Goal: Contribute content: Add original content to the website for others to see

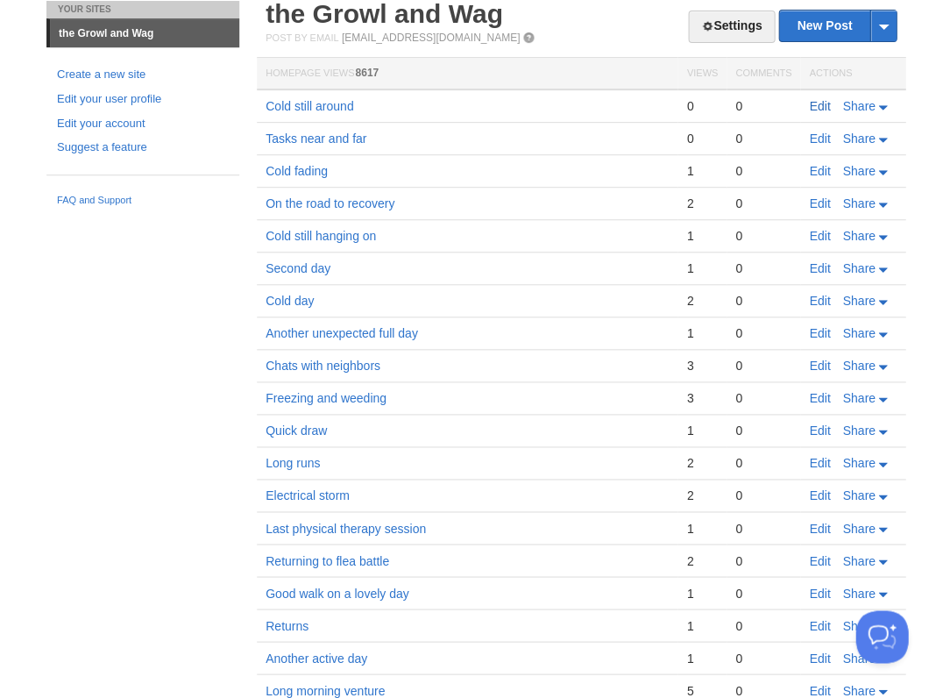
click at [819, 103] on link "Edit" at bounding box center [819, 106] width 21 height 14
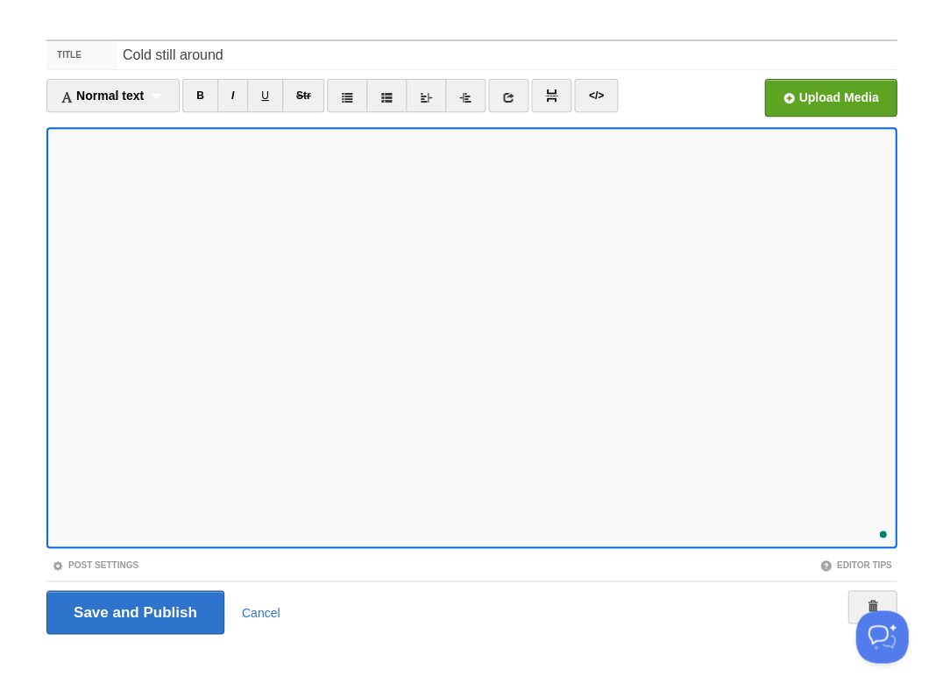
scroll to position [217, 0]
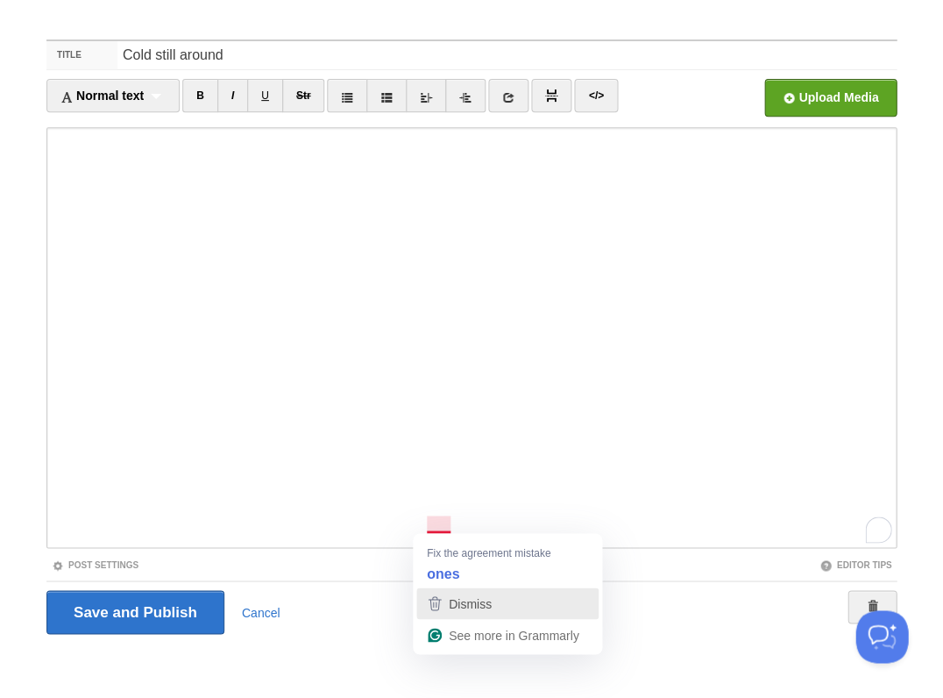
click at [439, 608] on icon "button" at bounding box center [434, 603] width 21 height 21
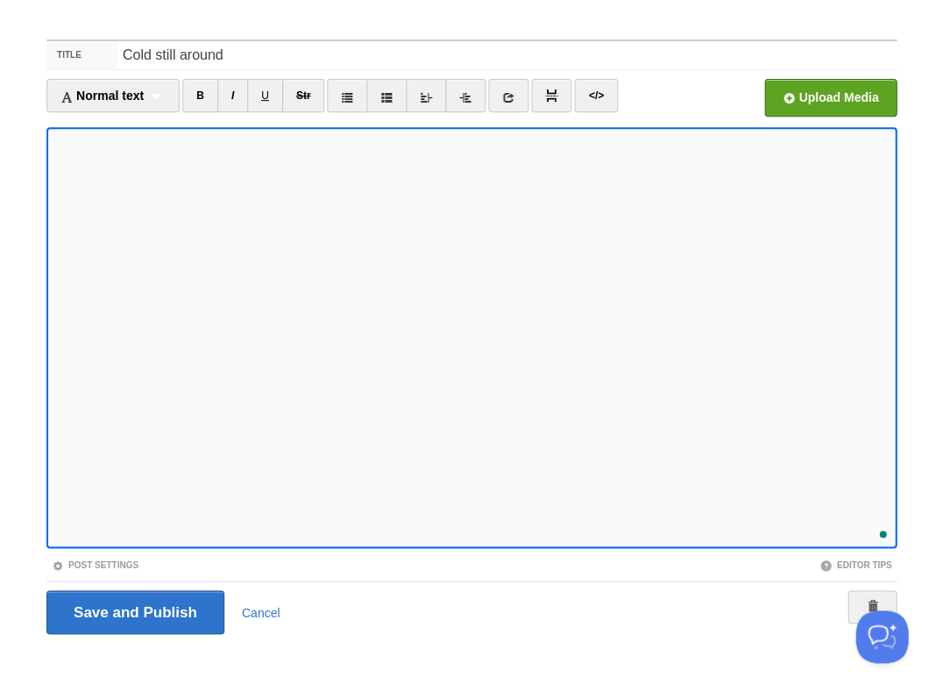
scroll to position [0, 0]
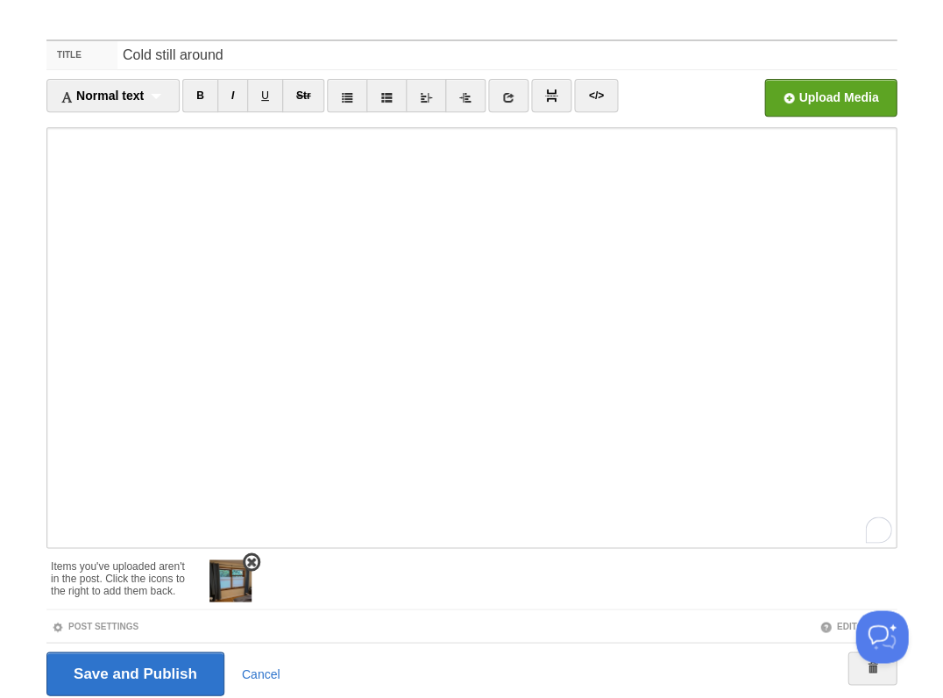
click at [219, 579] on img at bounding box center [231, 580] width 42 height 42
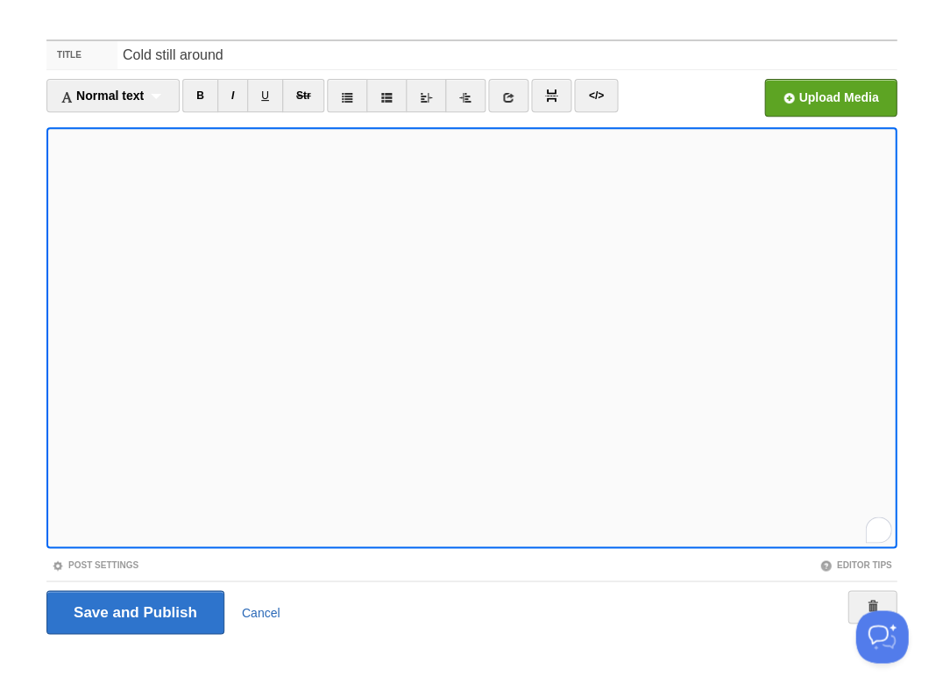
click at [260, 609] on link "Cancel" at bounding box center [261, 612] width 39 height 14
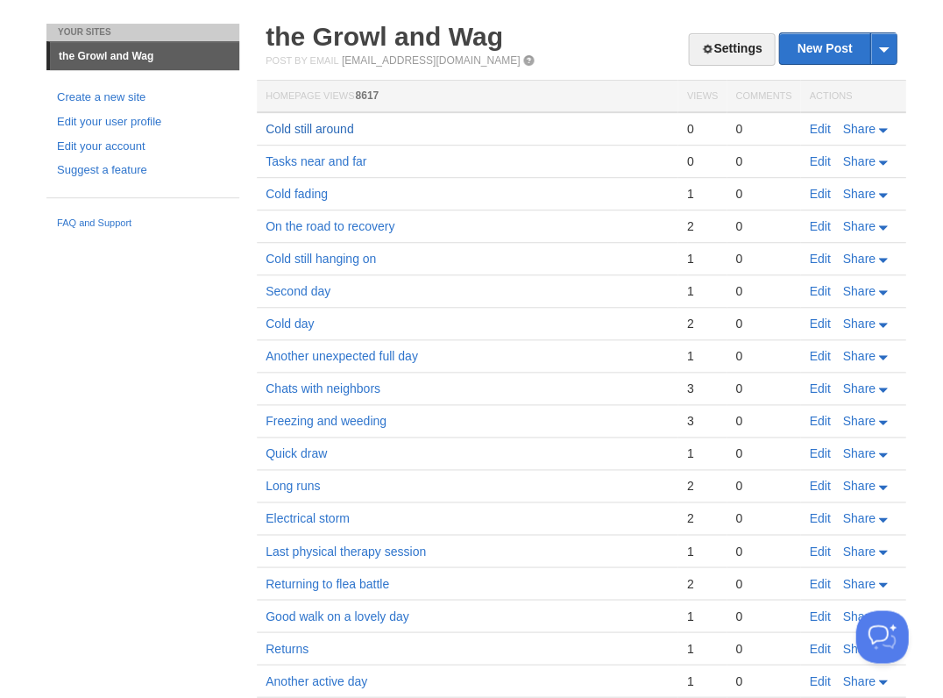
click at [304, 126] on link "Cold still around" at bounding box center [310, 129] width 88 height 14
click at [815, 124] on link "Edit" at bounding box center [819, 129] width 21 height 14
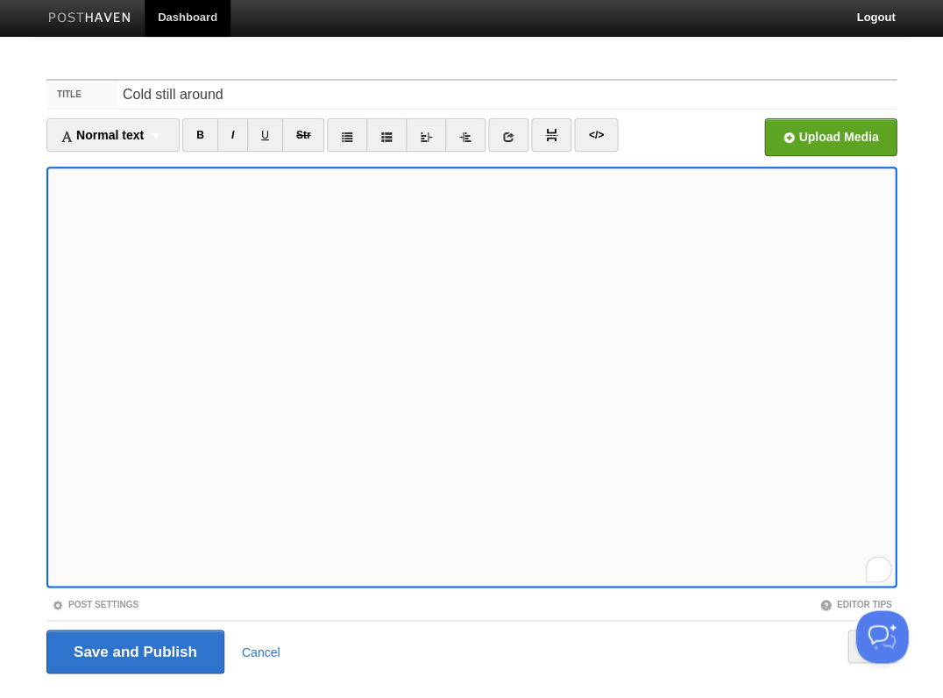
scroll to position [42, 0]
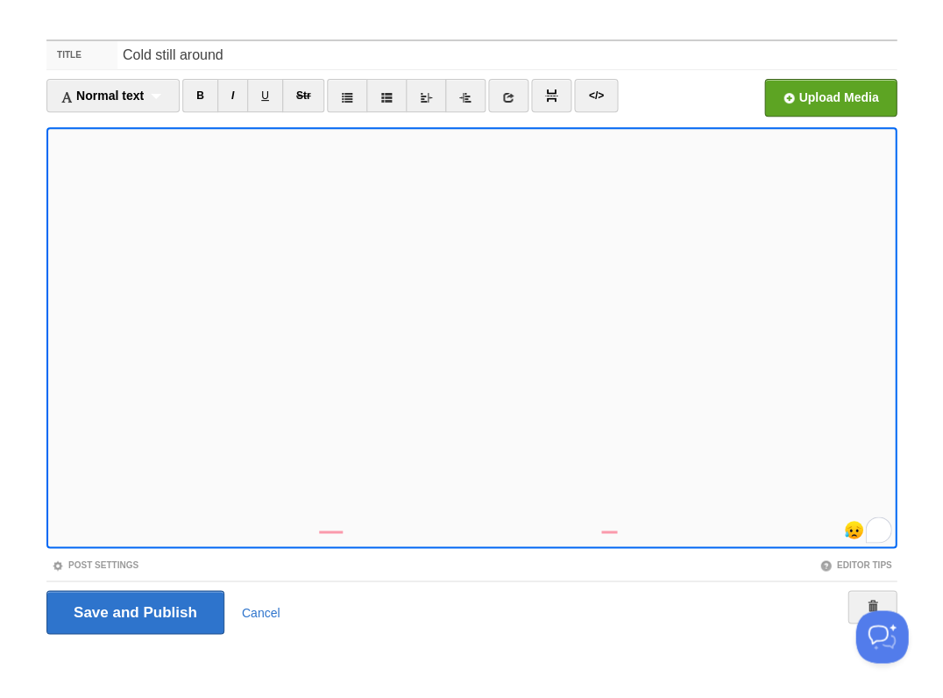
scroll to position [39, 0]
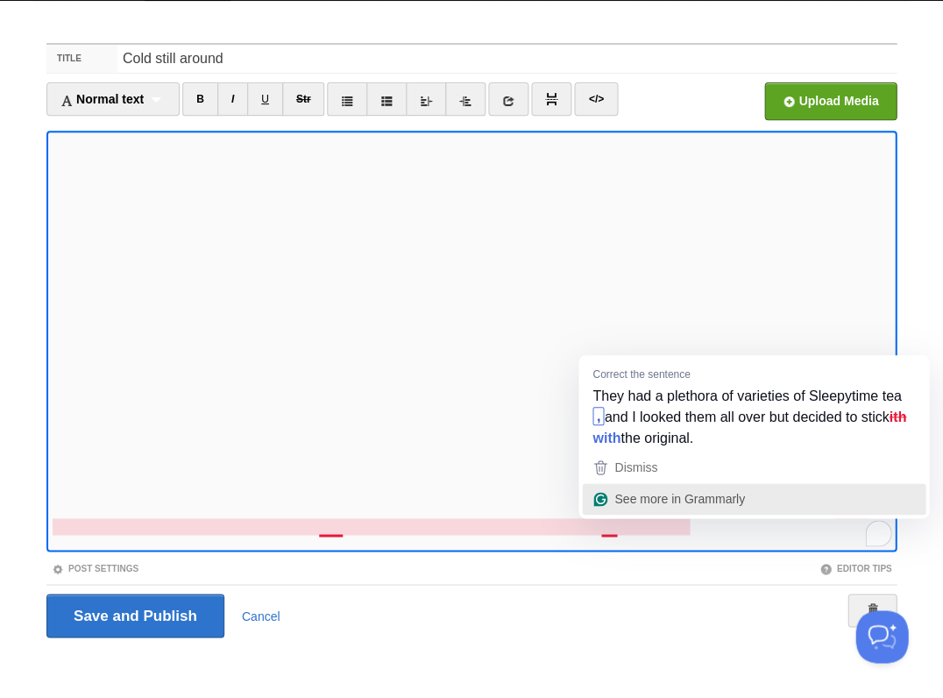
click at [628, 487] on div "See more in Grammarly" at bounding box center [678, 499] width 134 height 26
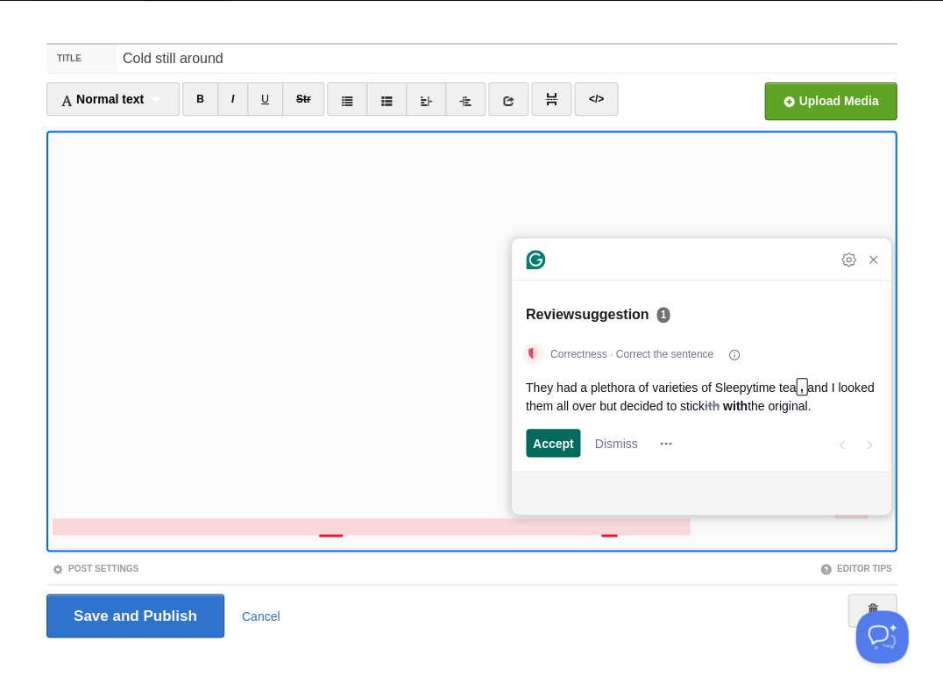
click at [576, 441] on button "Accept" at bounding box center [553, 443] width 55 height 28
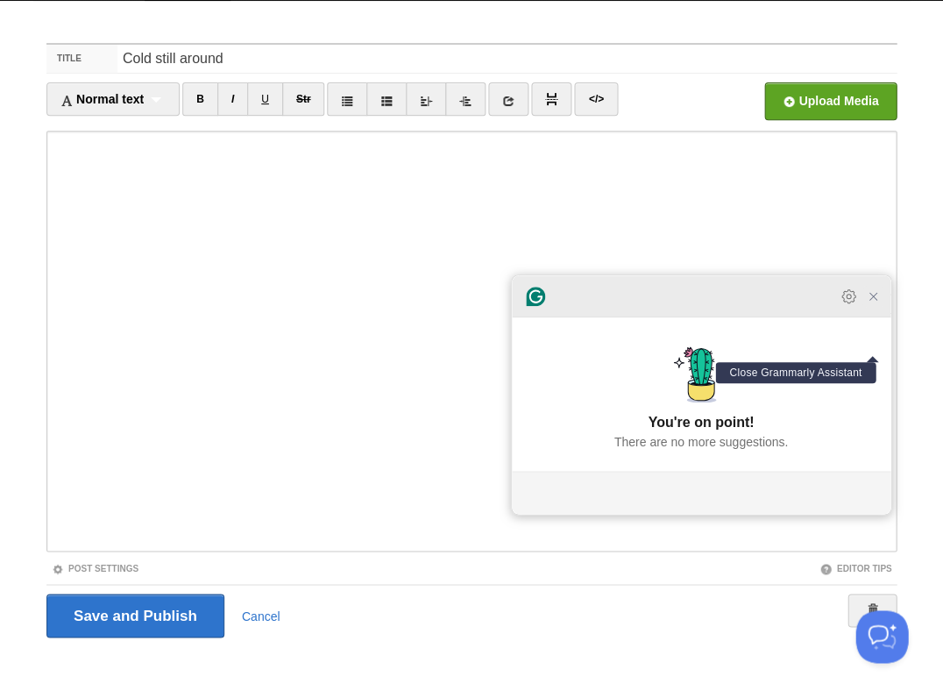
click at [874, 303] on icon "Close Grammarly Assistant" at bounding box center [873, 296] width 14 height 14
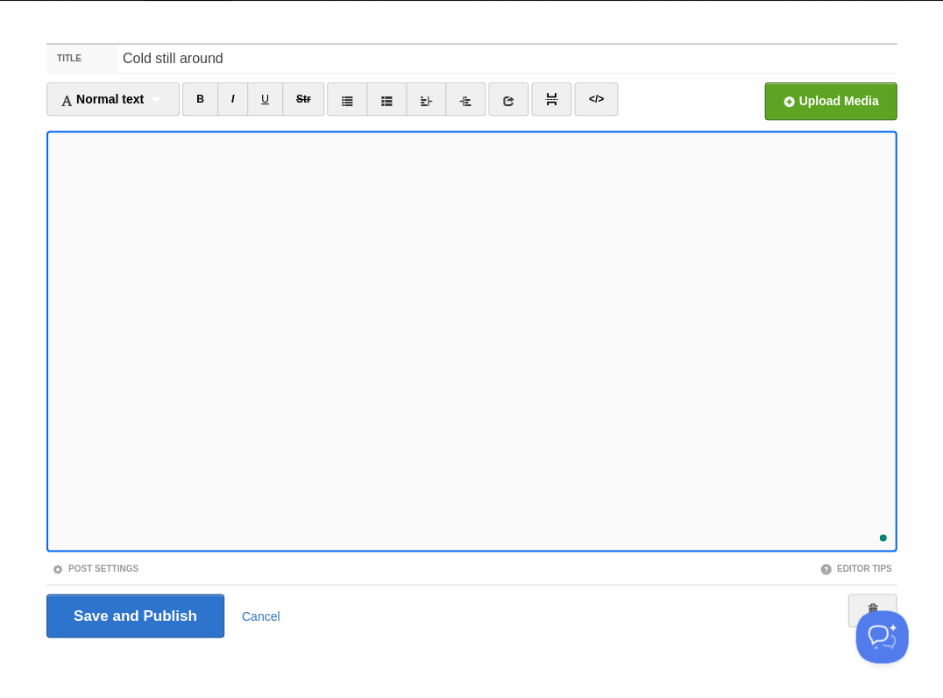
scroll to position [184, 0]
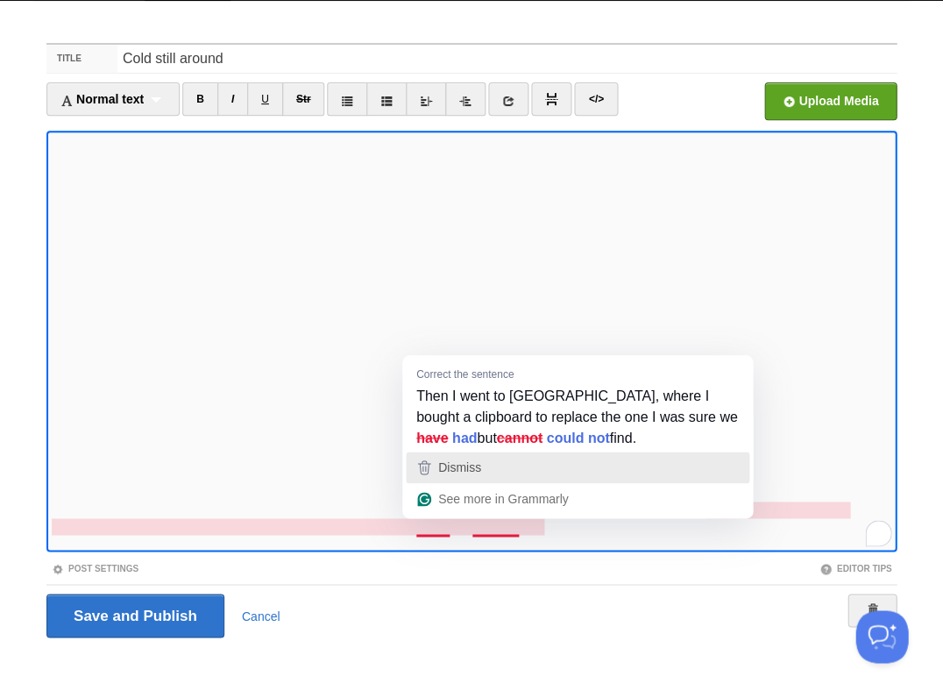
click at [523, 452] on button "Dismiss" at bounding box center [578, 468] width 344 height 32
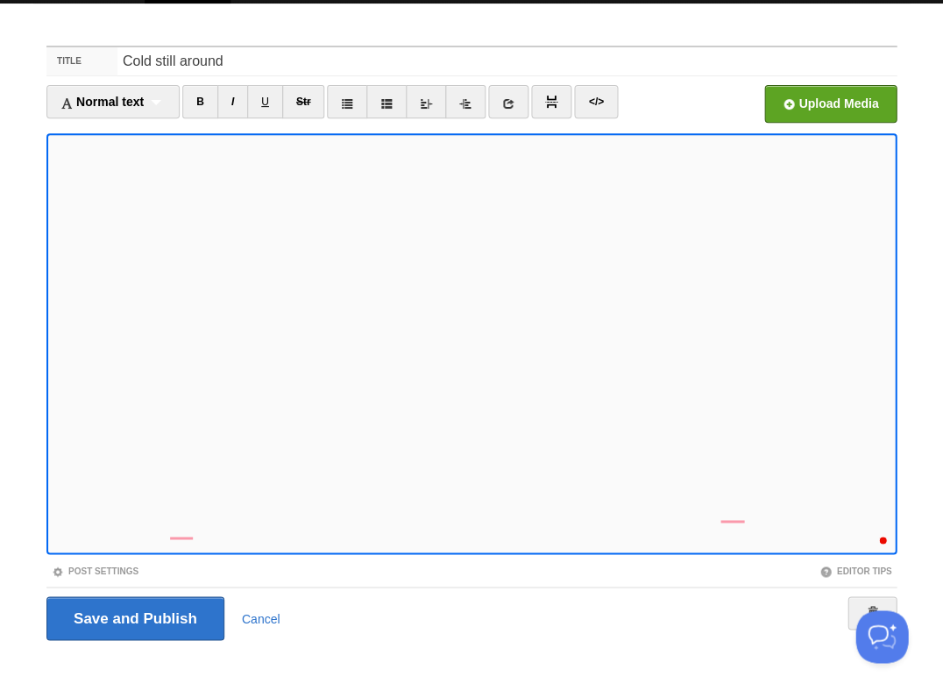
scroll to position [266, 0]
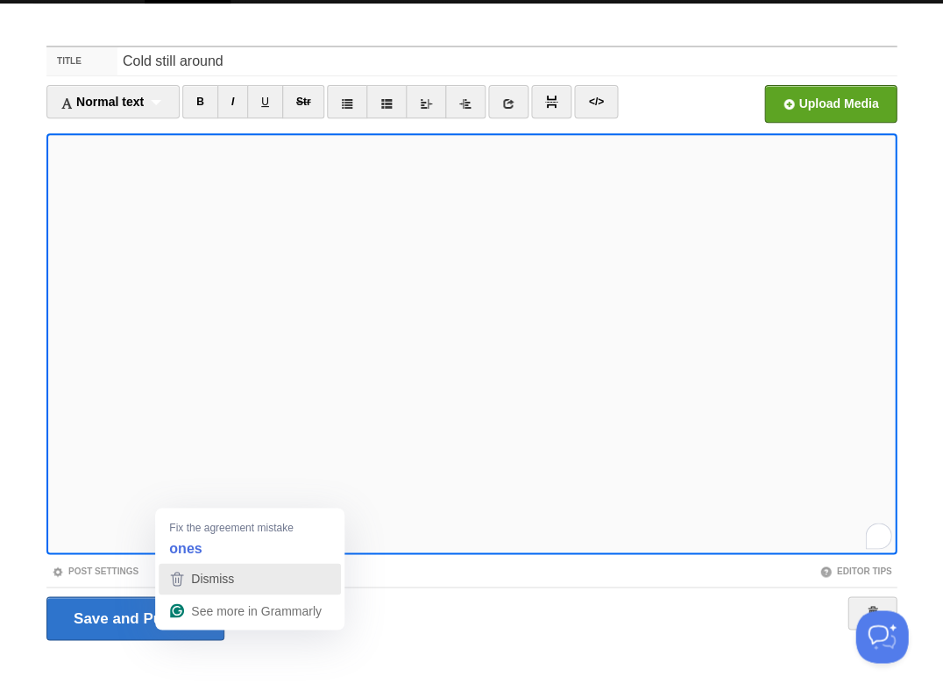
scroll to position [266, 0]
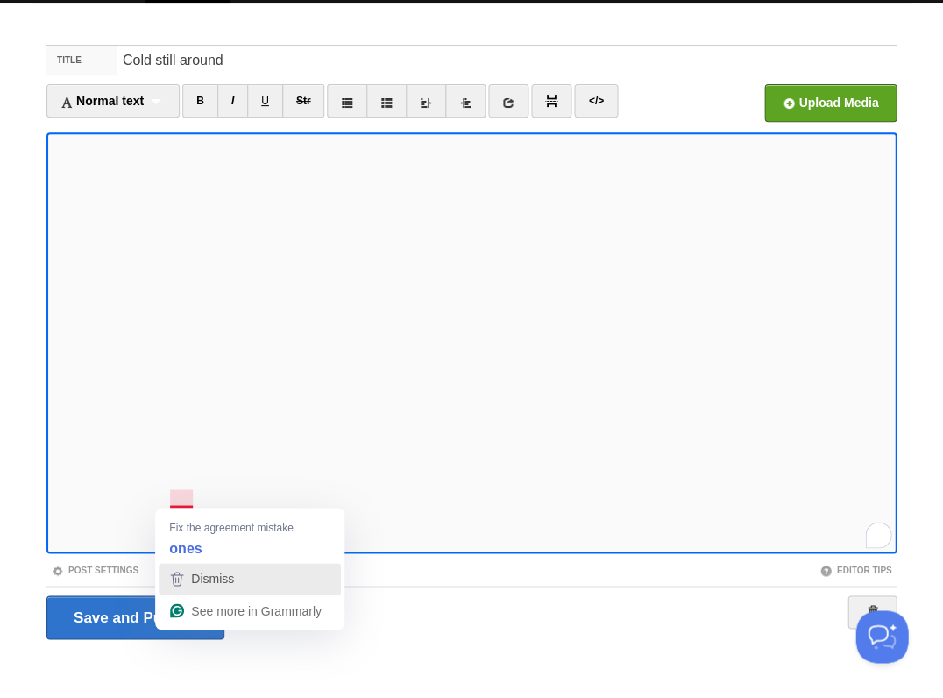
click at [210, 579] on span "Dismiss" at bounding box center [212, 579] width 43 height 14
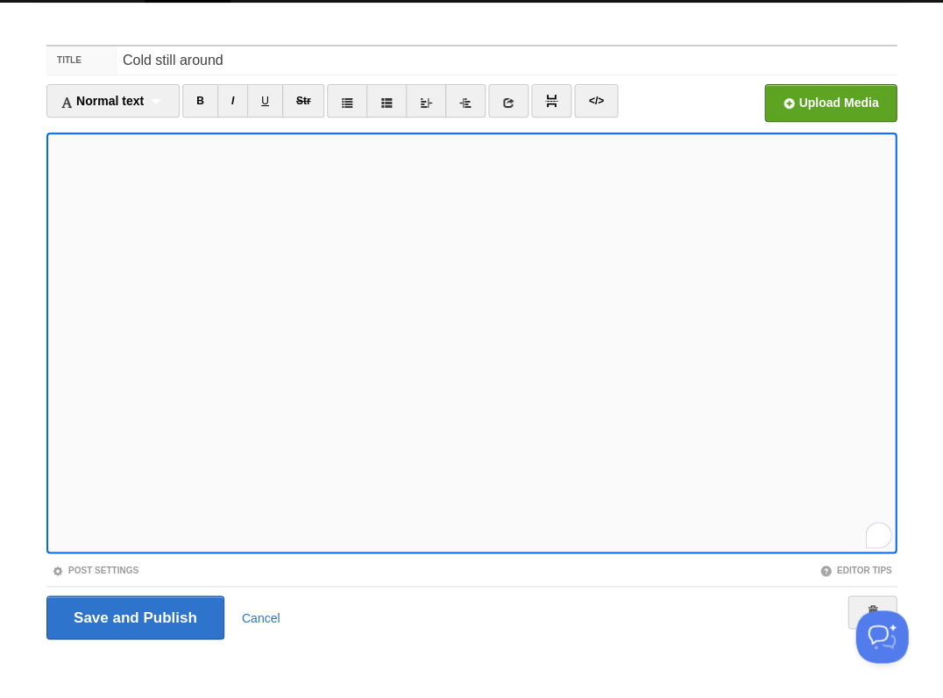
scroll to position [42, 0]
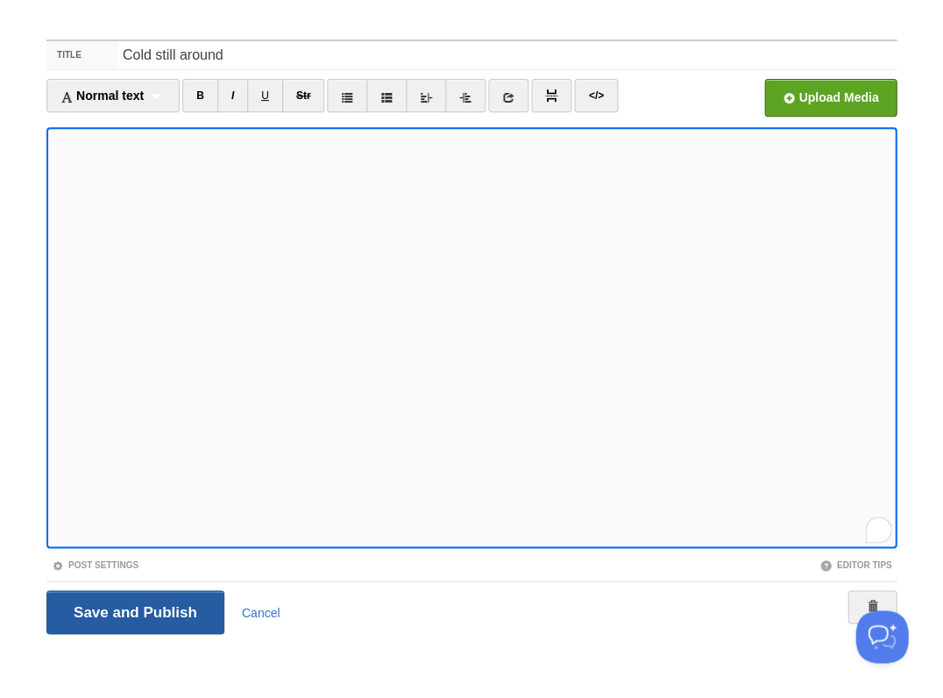
click at [133, 610] on input "Save and Publish" at bounding box center [135, 612] width 178 height 44
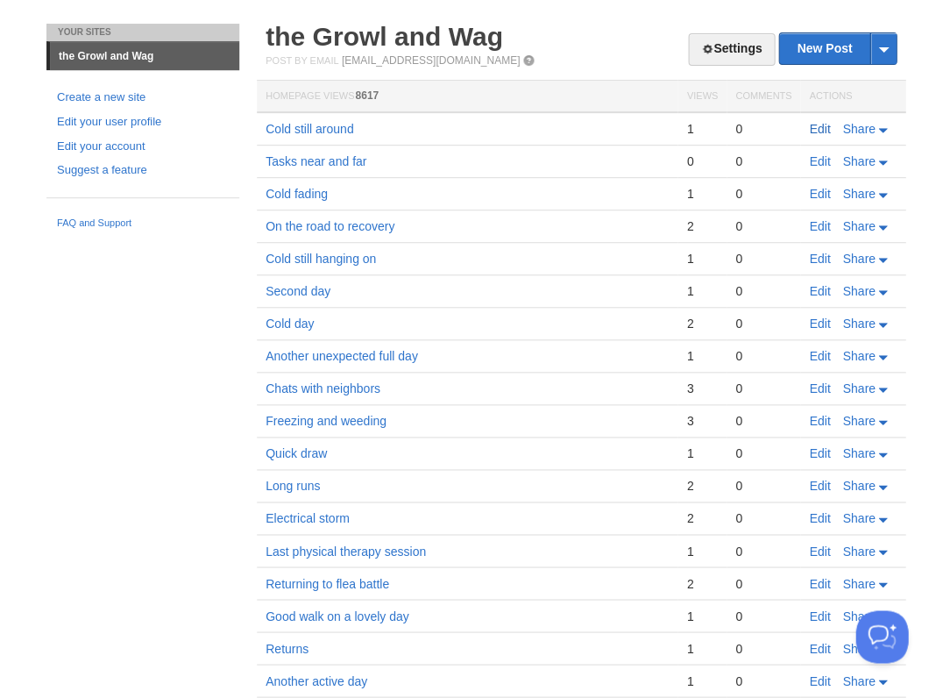
click at [817, 124] on link "Edit" at bounding box center [819, 129] width 21 height 14
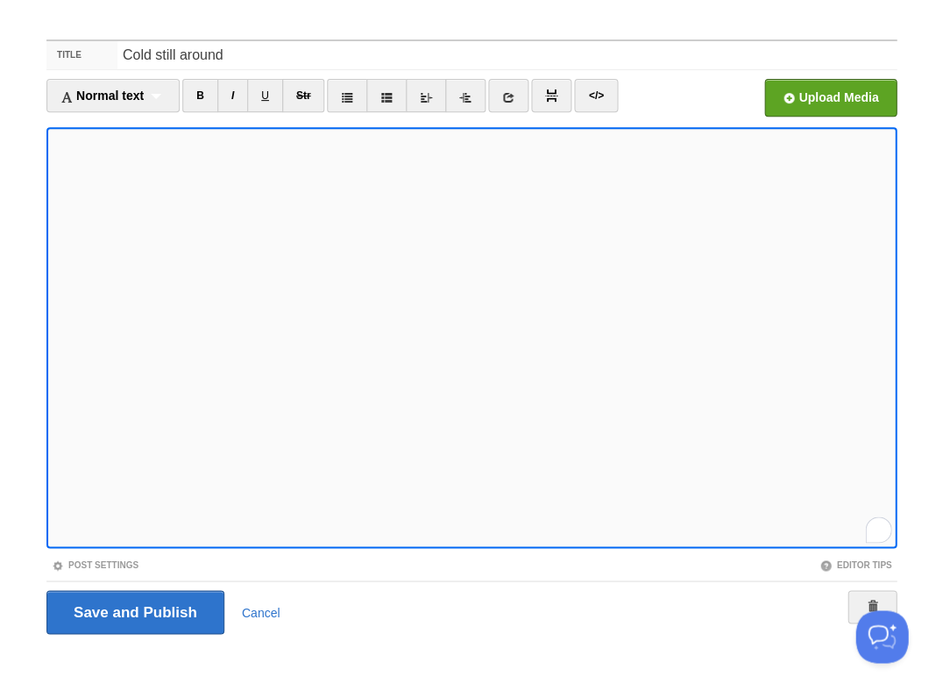
scroll to position [300, 0]
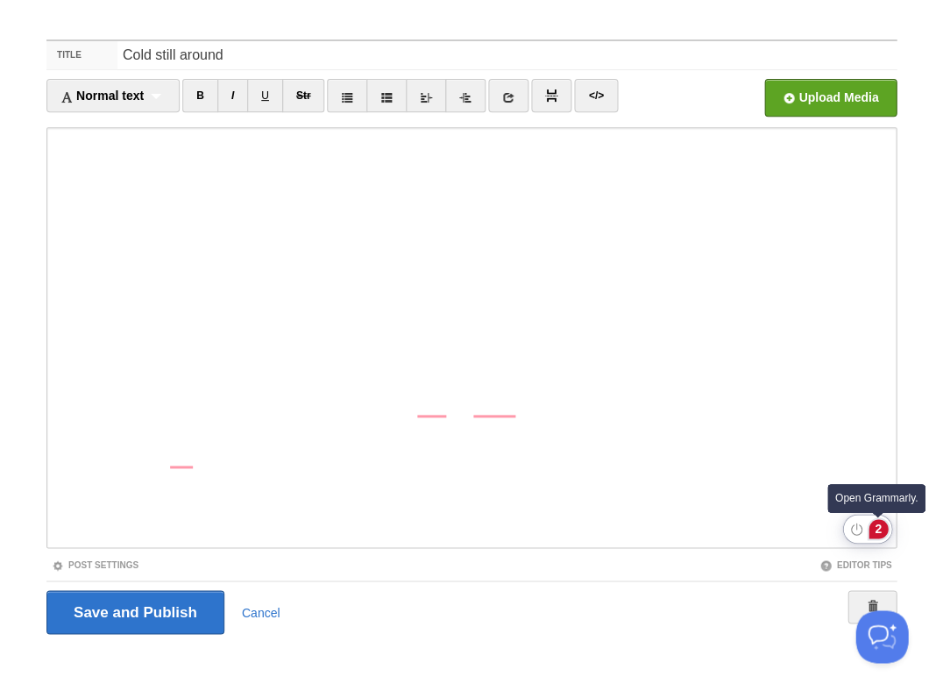
click at [879, 530] on div "2" at bounding box center [878, 528] width 19 height 19
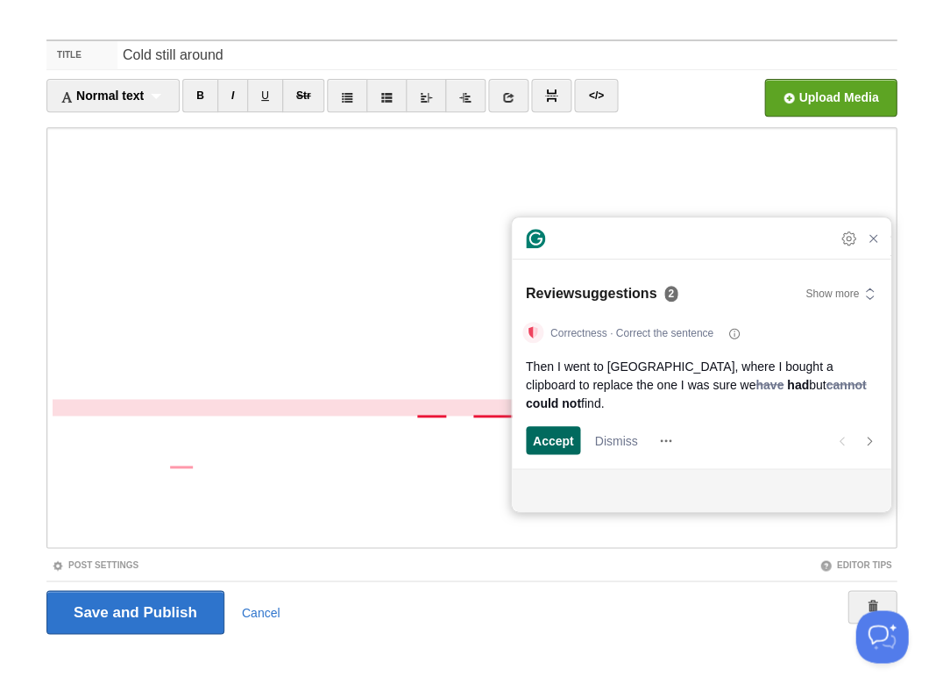
click at [571, 443] on span "Accept" at bounding box center [553, 440] width 41 height 18
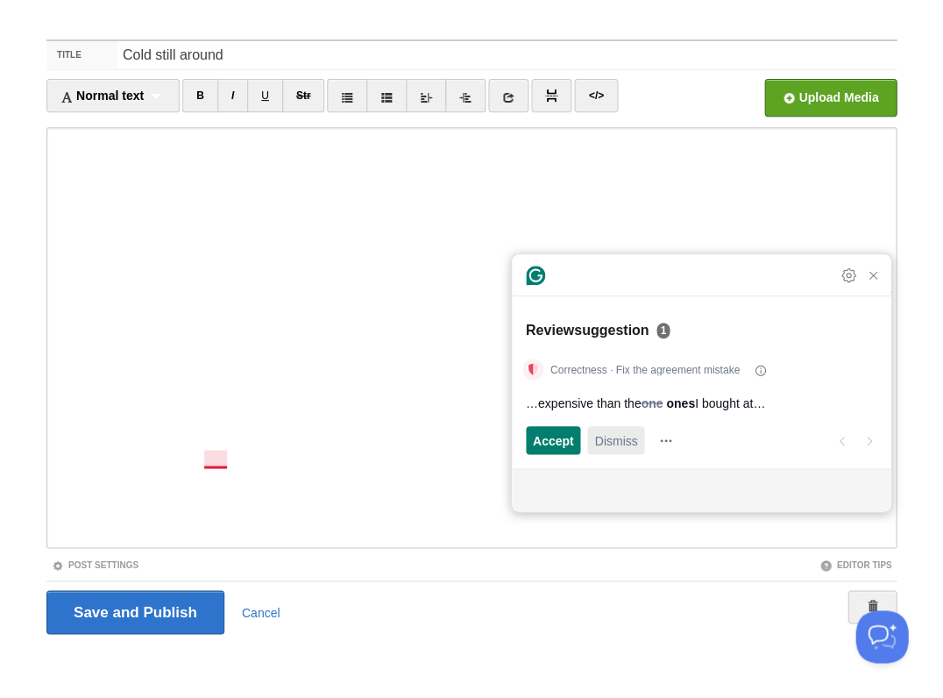
click at [604, 436] on span "Dismiss" at bounding box center [615, 440] width 43 height 18
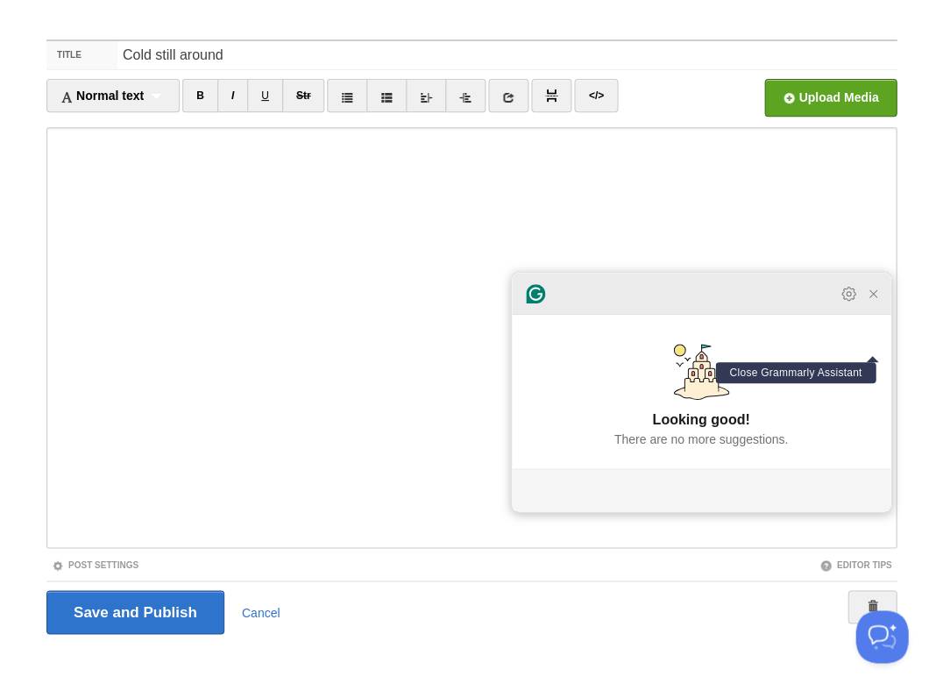
click at [877, 301] on icon "Close Grammarly Assistant" at bounding box center [873, 294] width 14 height 14
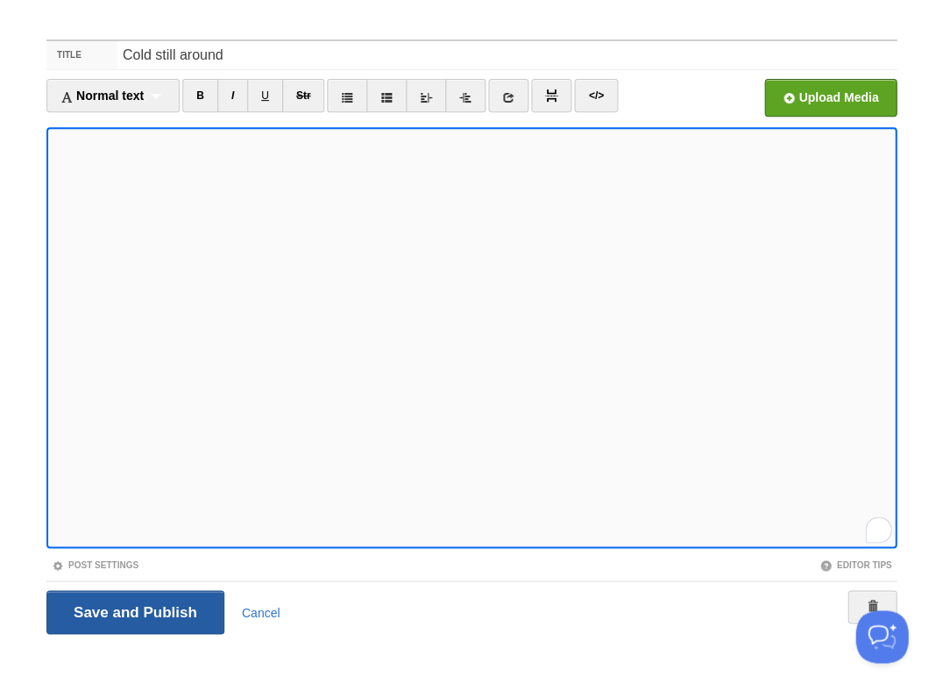
click at [133, 610] on input "Save and Publish" at bounding box center [135, 612] width 178 height 44
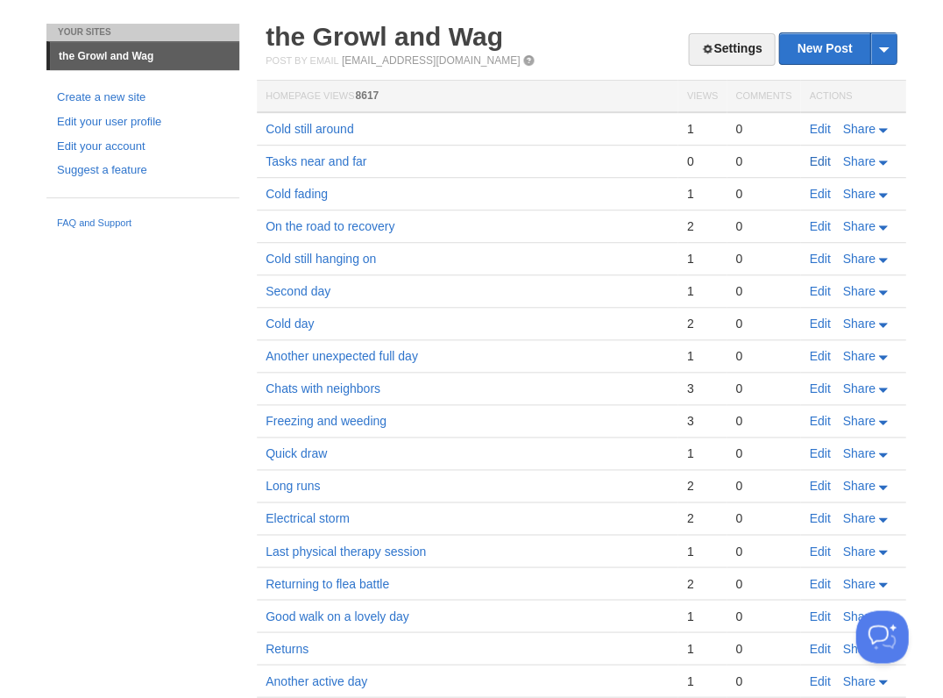
click at [821, 159] on link "Edit" at bounding box center [819, 161] width 21 height 14
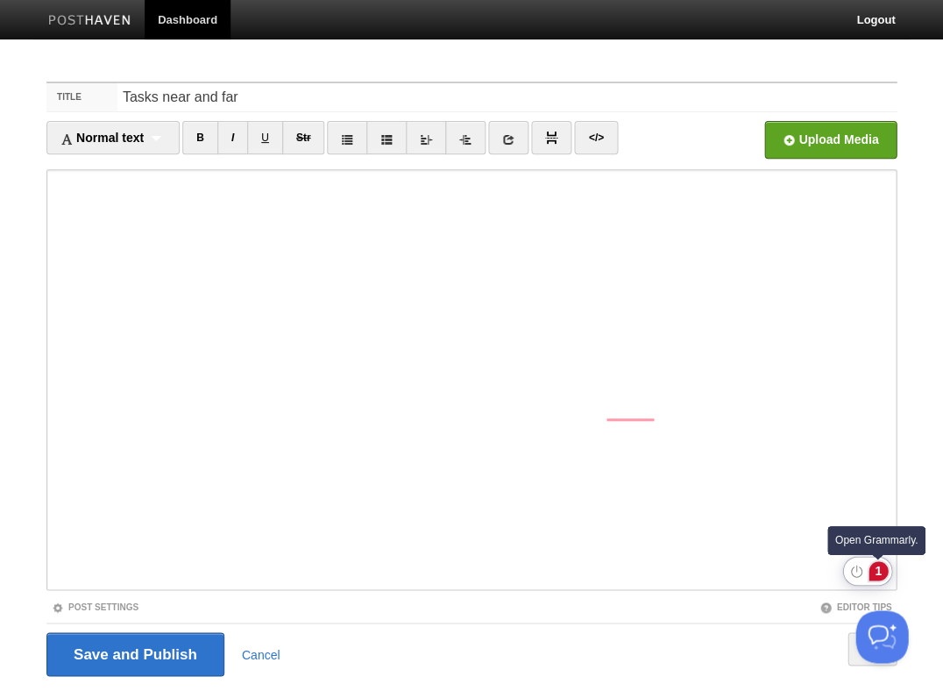
click at [880, 571] on div "1" at bounding box center [878, 570] width 19 height 19
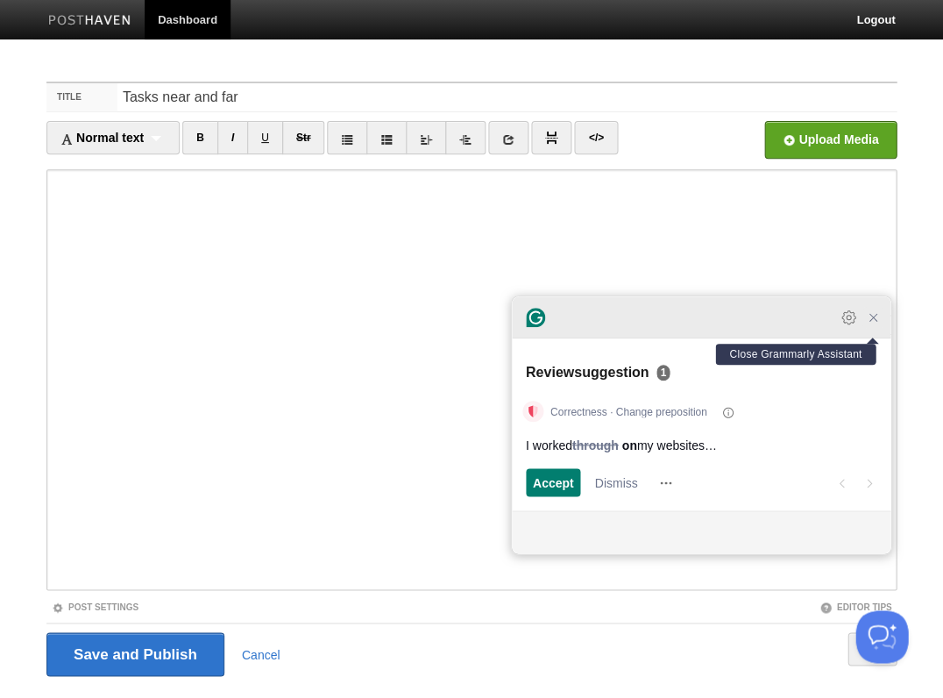
click at [870, 321] on icon "Close Grammarly Assistant" at bounding box center [873, 317] width 7 height 7
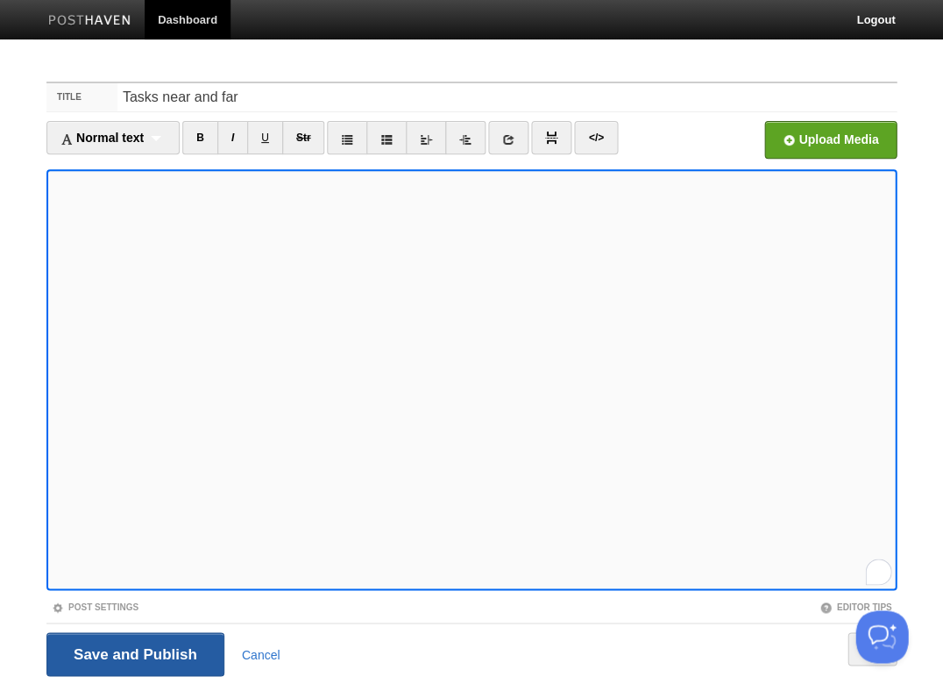
click at [133, 652] on input "Save and Publish" at bounding box center [135, 654] width 178 height 44
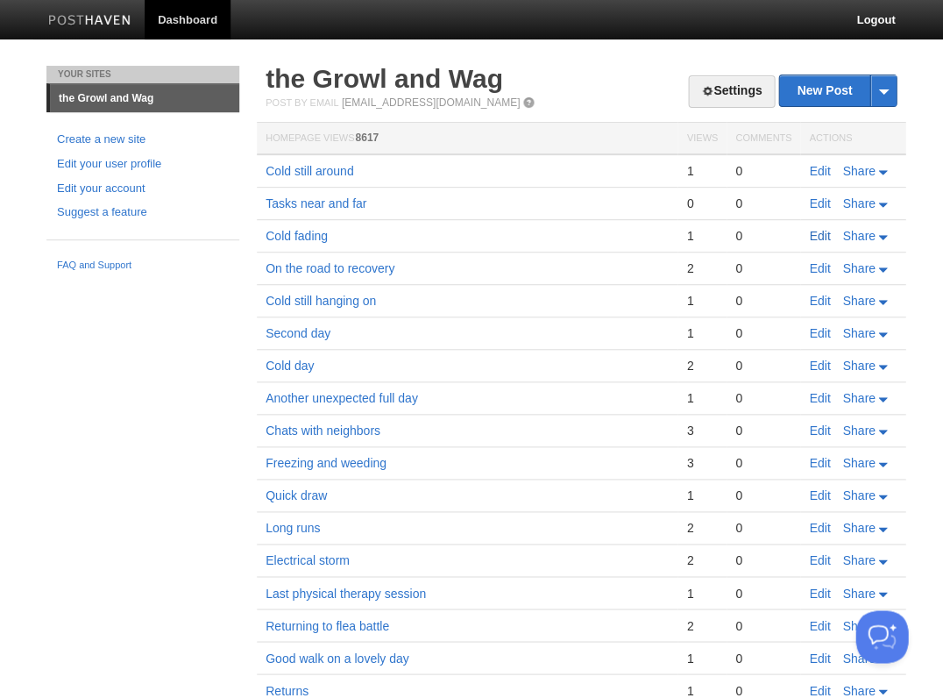
click at [816, 230] on link "Edit" at bounding box center [819, 236] width 21 height 14
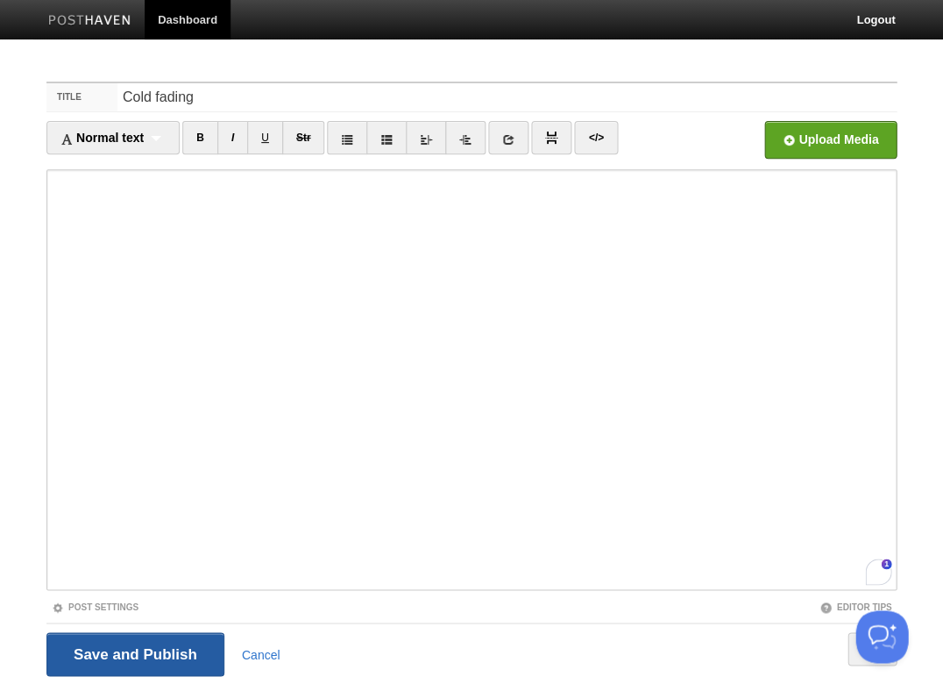
click at [151, 648] on input "Save and Publish" at bounding box center [135, 654] width 178 height 44
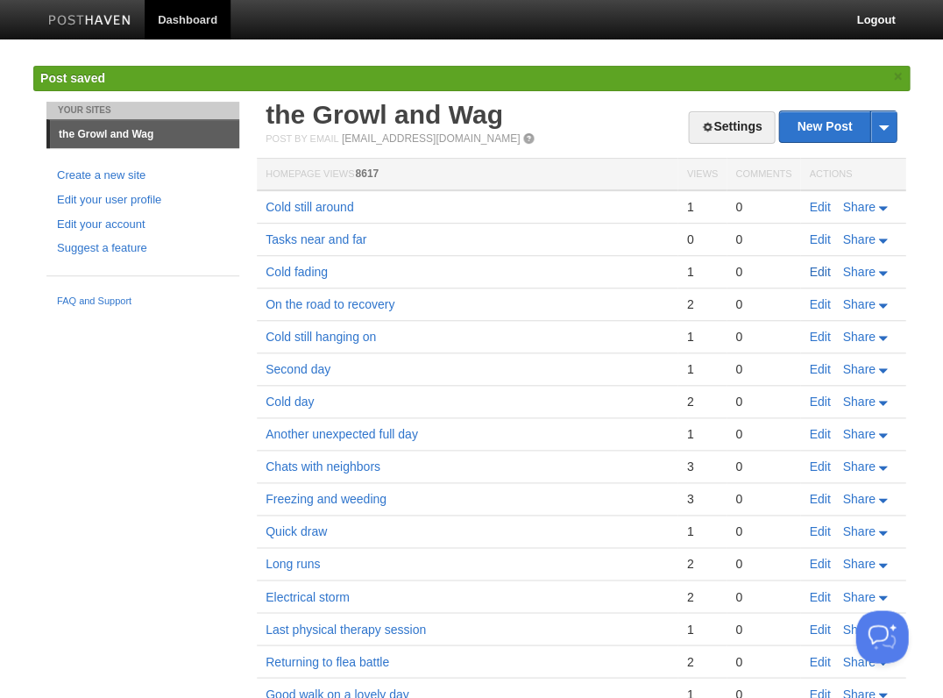
click at [821, 269] on link "Edit" at bounding box center [819, 272] width 21 height 14
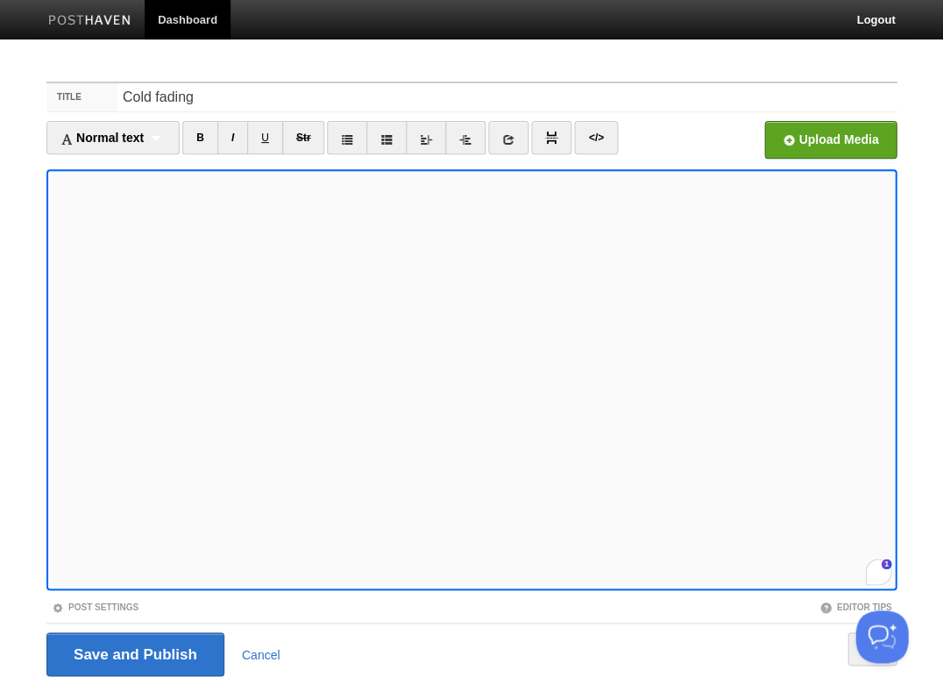
scroll to position [417, 0]
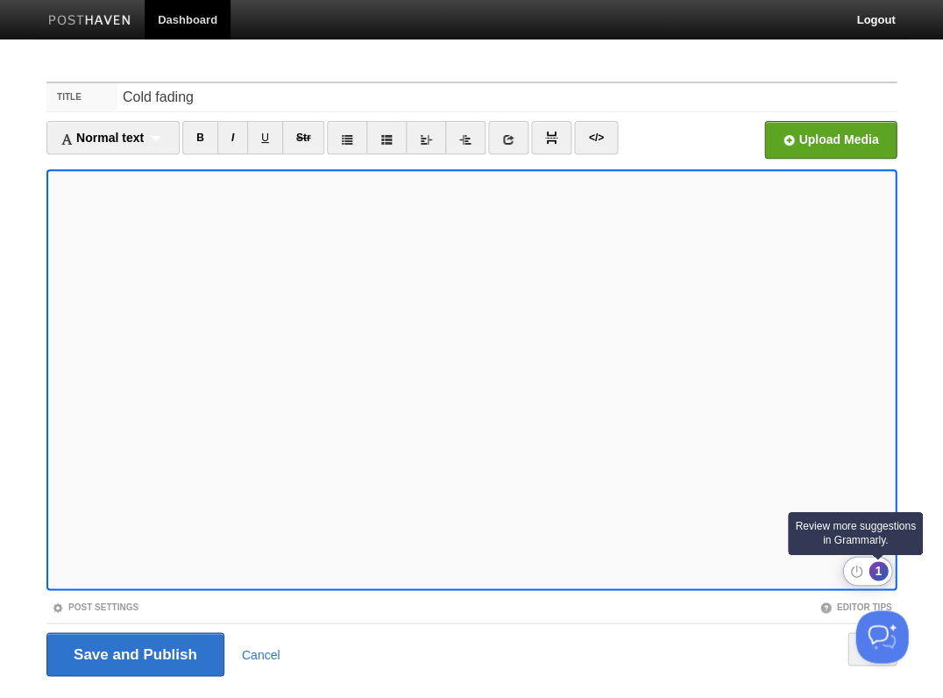
click at [879, 572] on div "1" at bounding box center [878, 570] width 19 height 19
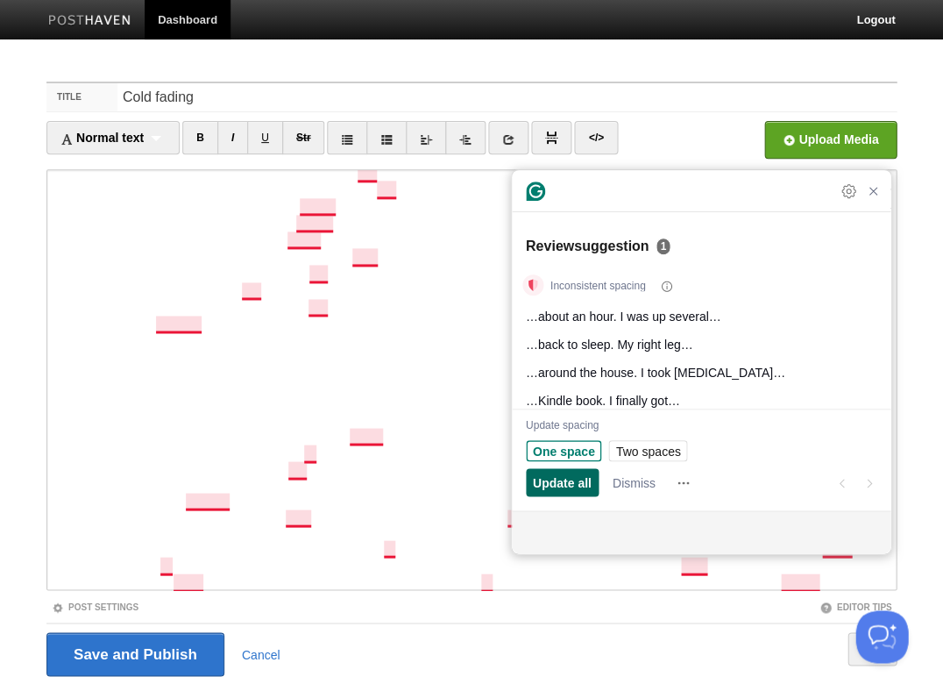
click at [570, 481] on span "Update all" at bounding box center [562, 482] width 59 height 18
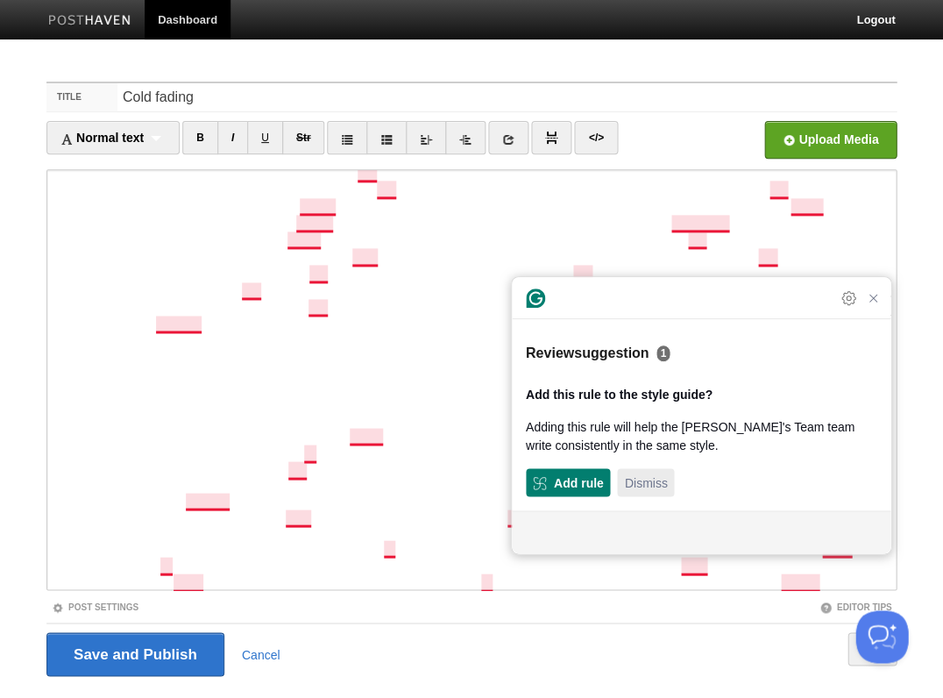
click at [644, 483] on span "Dismiss" at bounding box center [645, 482] width 43 height 18
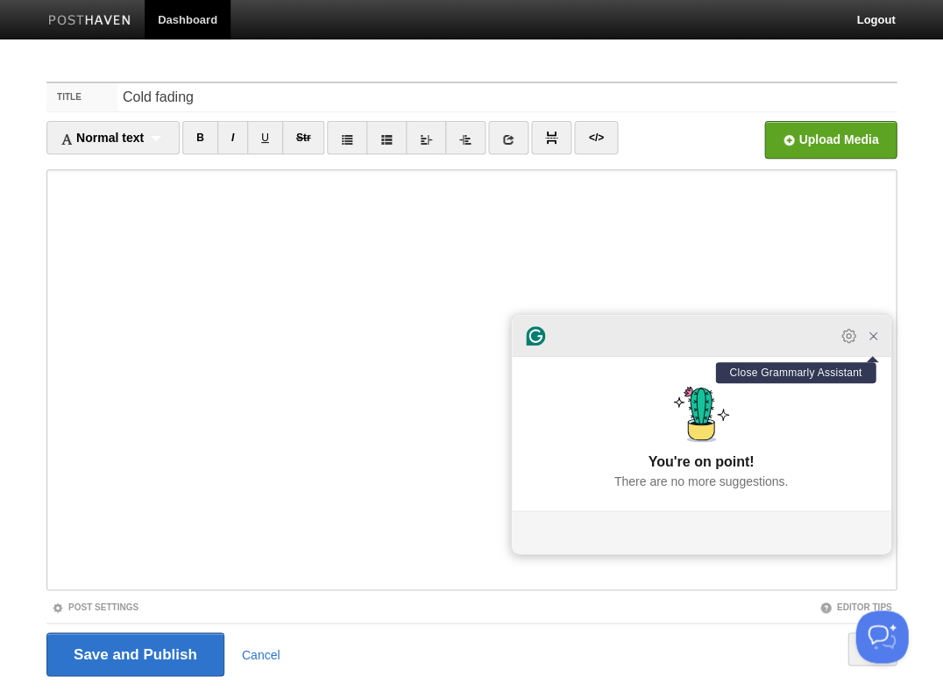
click at [879, 346] on icon "Close Grammarly Assistant" at bounding box center [873, 335] width 21 height 21
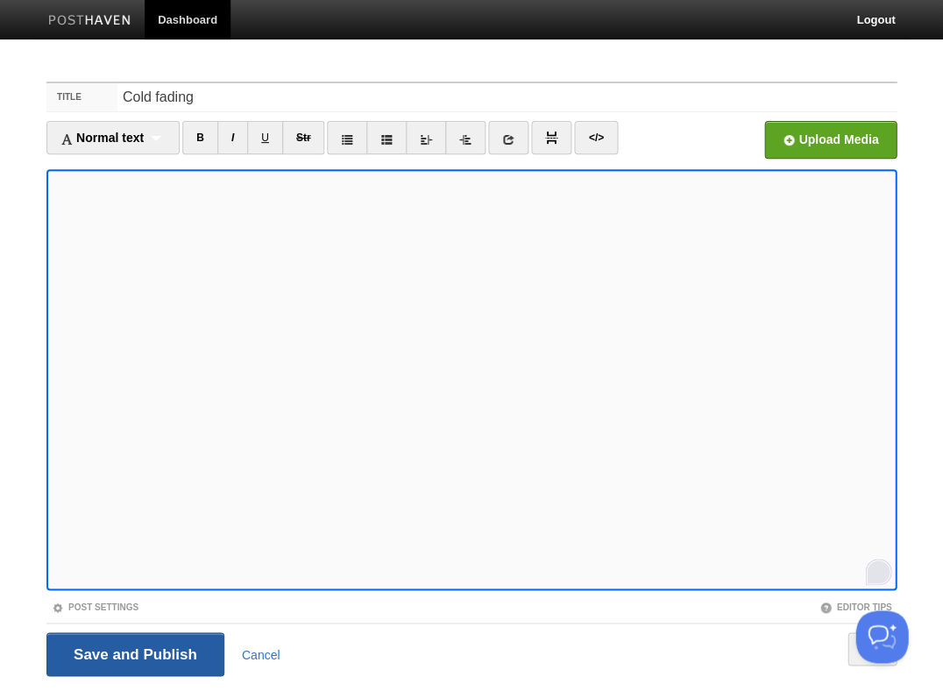
click at [133, 652] on input "Save and Publish" at bounding box center [135, 654] width 178 height 44
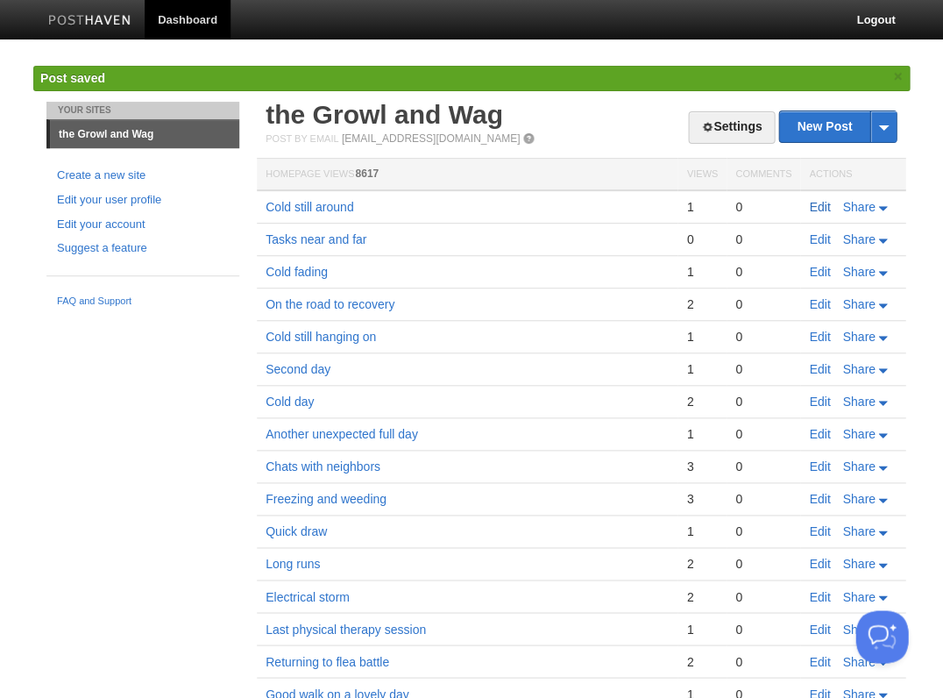
click at [814, 206] on link "Edit" at bounding box center [819, 207] width 21 height 14
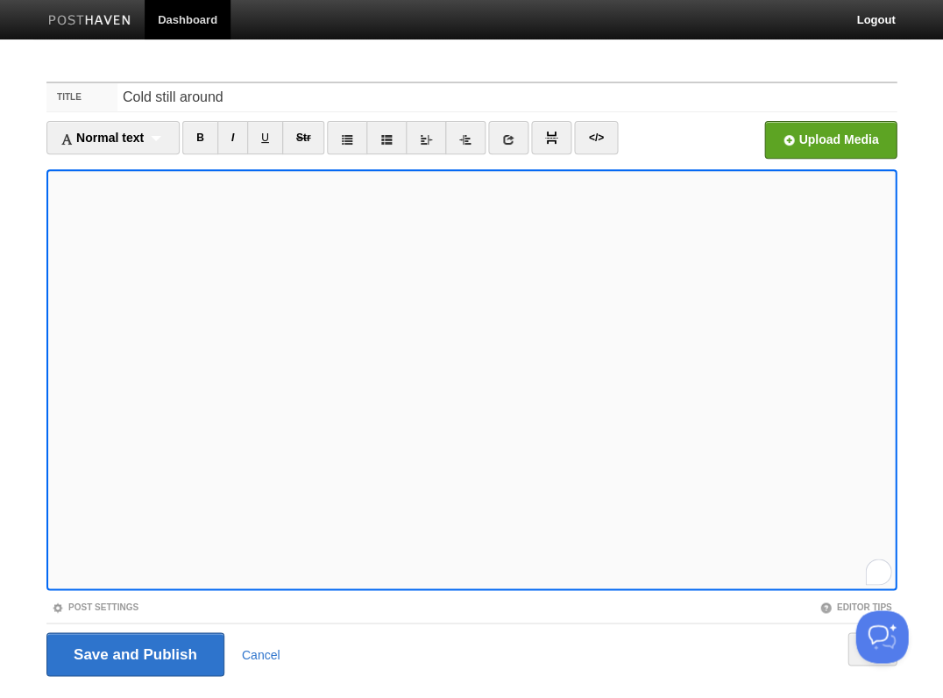
scroll to position [12, 0]
click at [133, 652] on input "Save and Publish" at bounding box center [135, 654] width 178 height 44
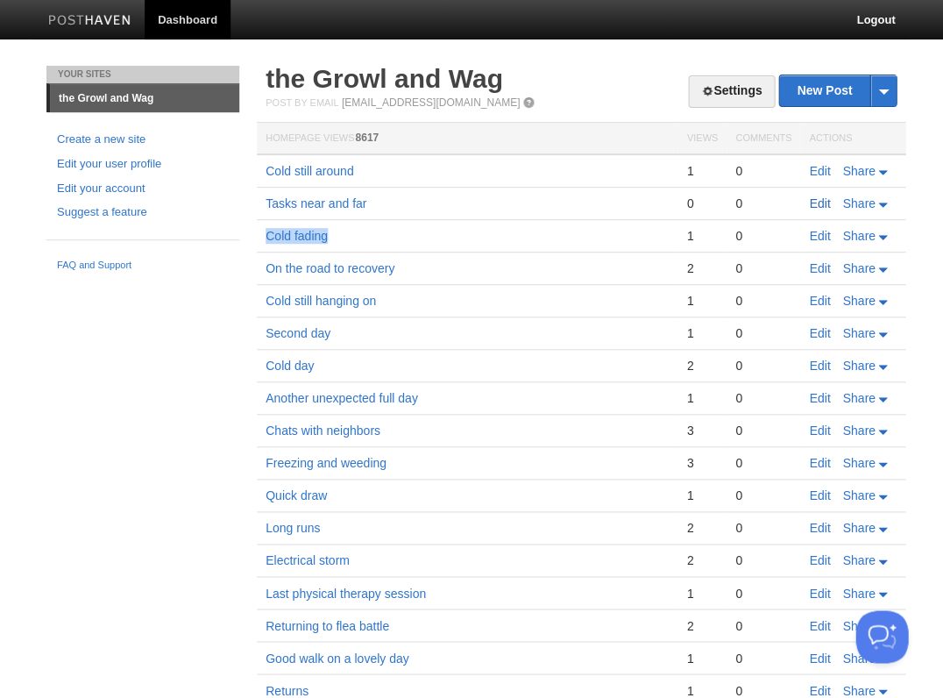
click at [821, 200] on link "Edit" at bounding box center [819, 203] width 21 height 14
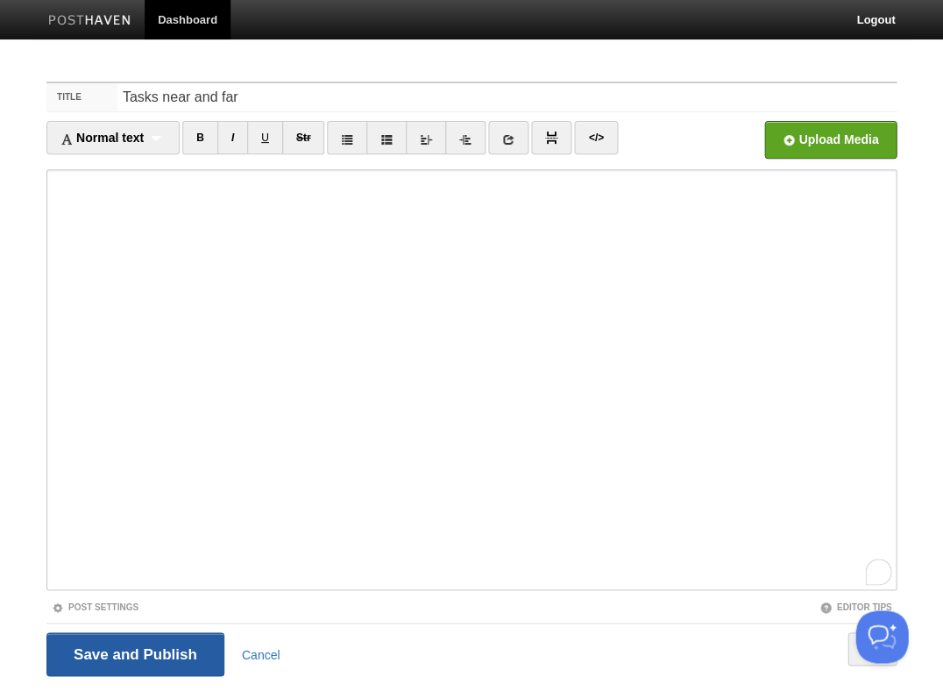
click at [158, 655] on input "Save and Publish" at bounding box center [135, 654] width 178 height 44
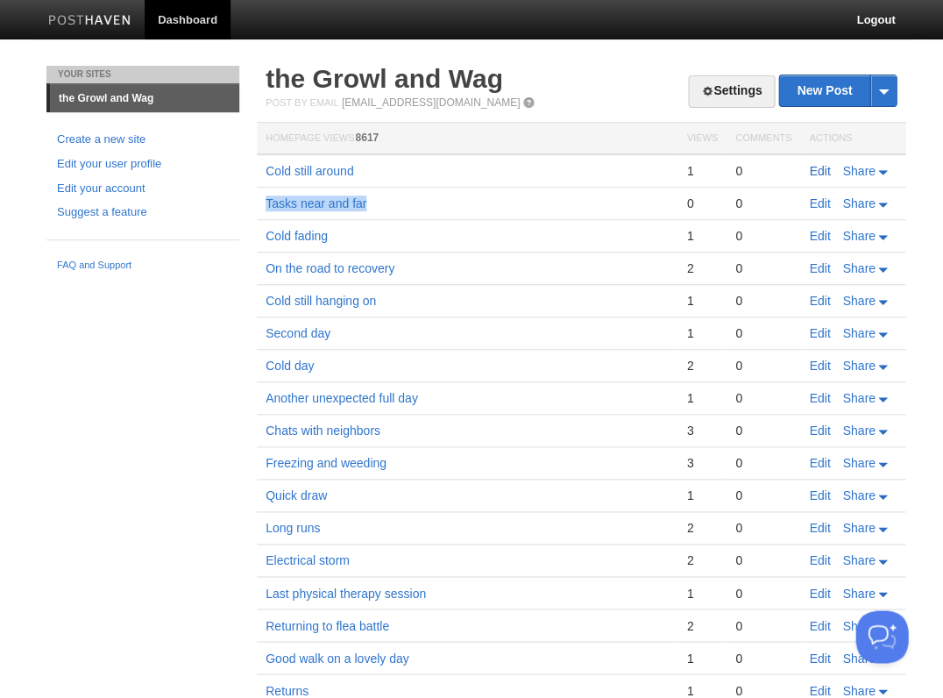
click at [822, 164] on link "Edit" at bounding box center [819, 171] width 21 height 14
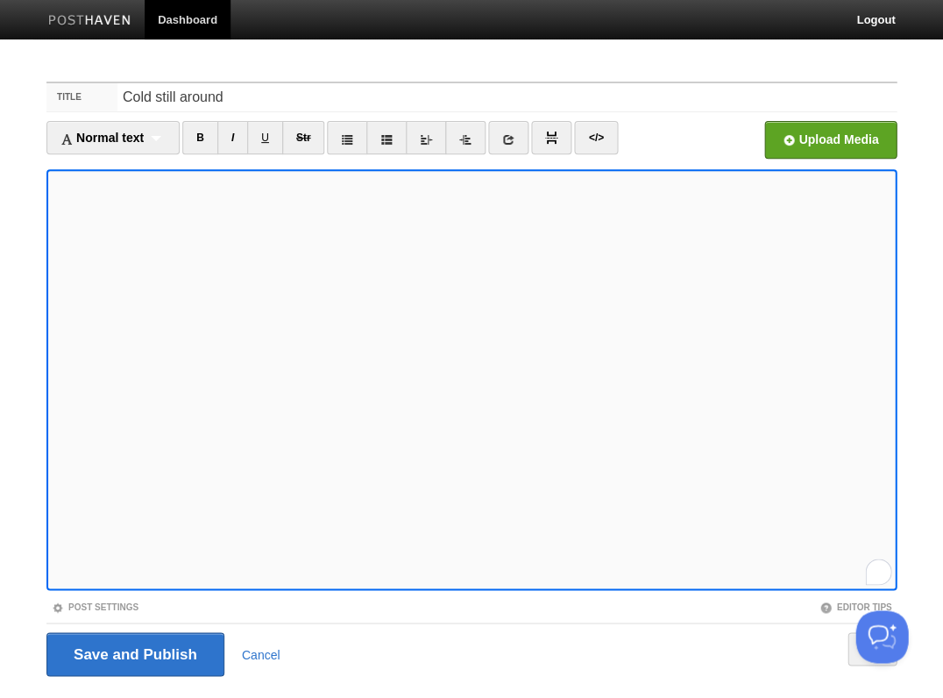
scroll to position [42, 0]
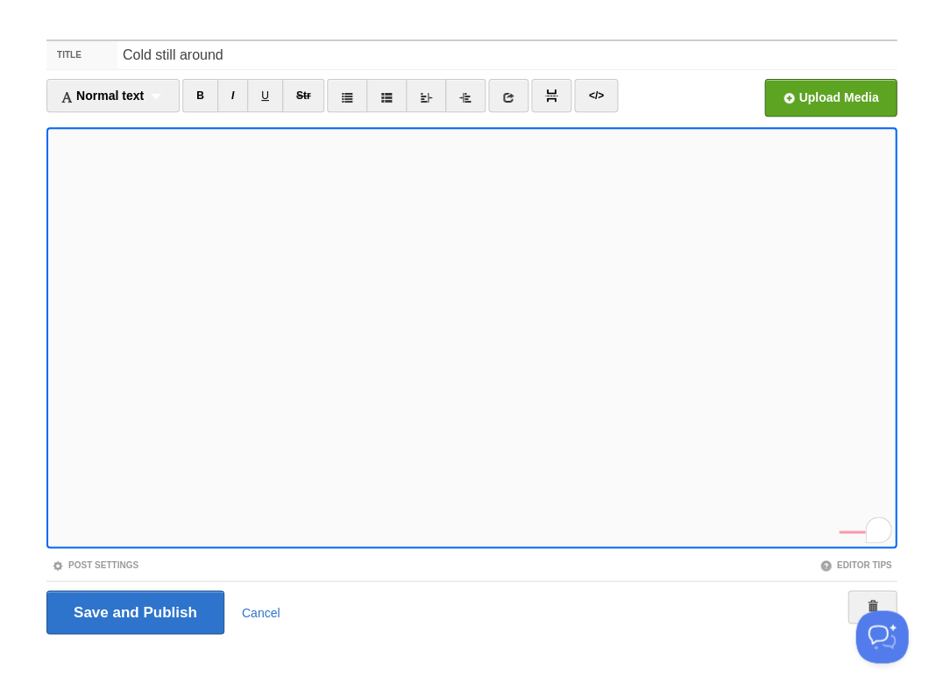
scroll to position [364, 0]
click at [133, 610] on input "Save and Publish" at bounding box center [135, 612] width 178 height 44
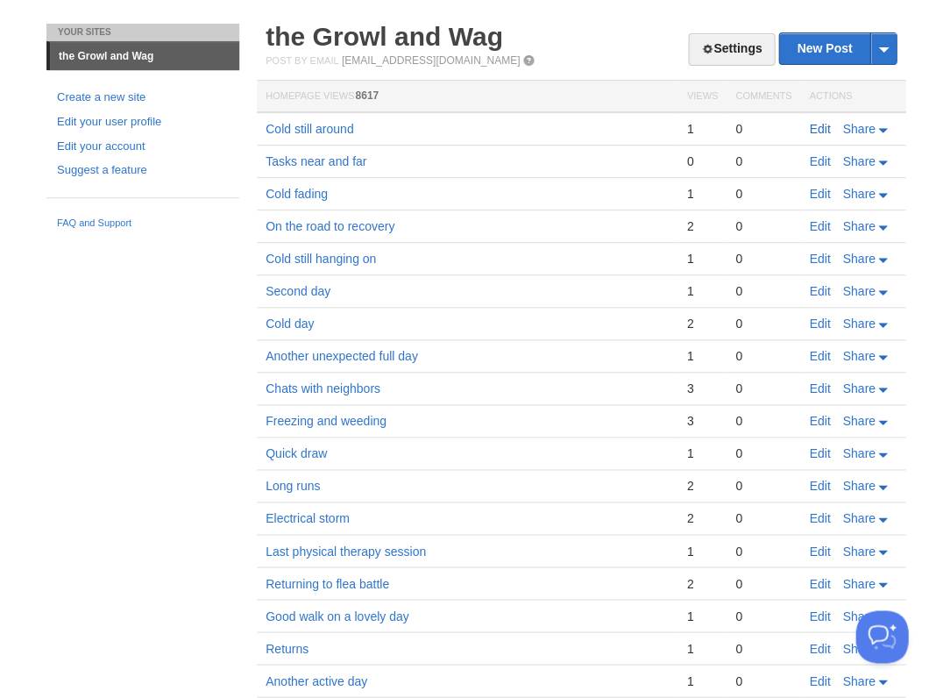
click at [823, 125] on link "Edit" at bounding box center [819, 129] width 21 height 14
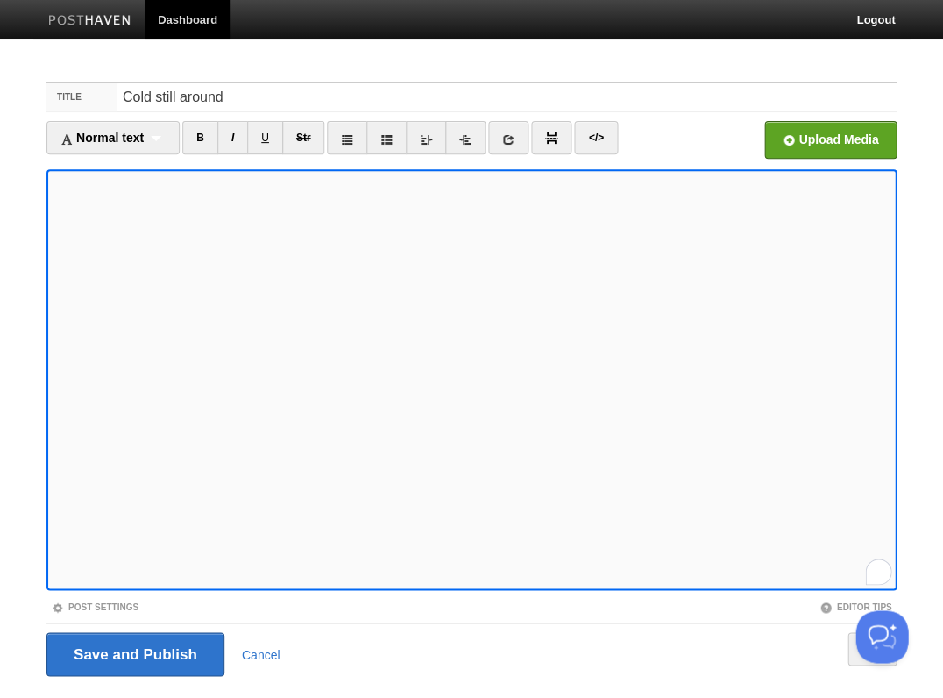
scroll to position [42, 0]
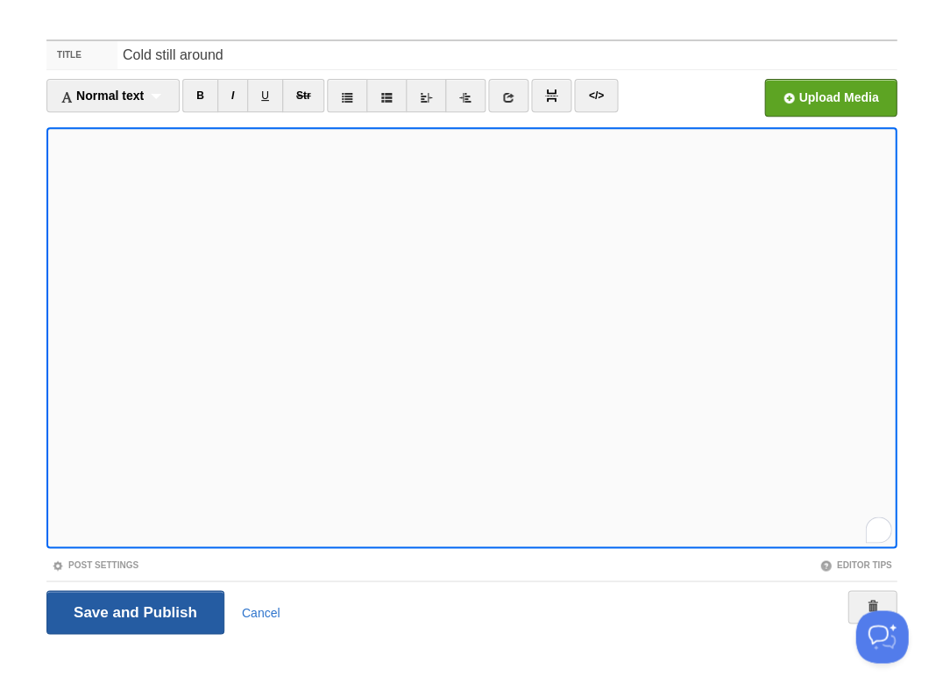
click at [133, 610] on input "Save and Publish" at bounding box center [135, 612] width 178 height 44
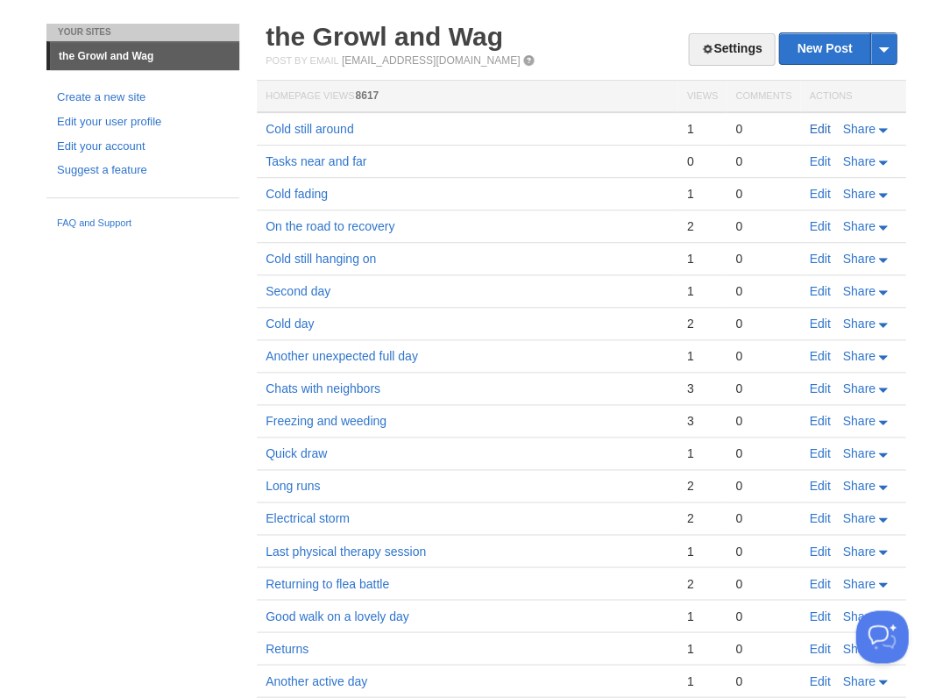
click at [818, 123] on link "Edit" at bounding box center [819, 129] width 21 height 14
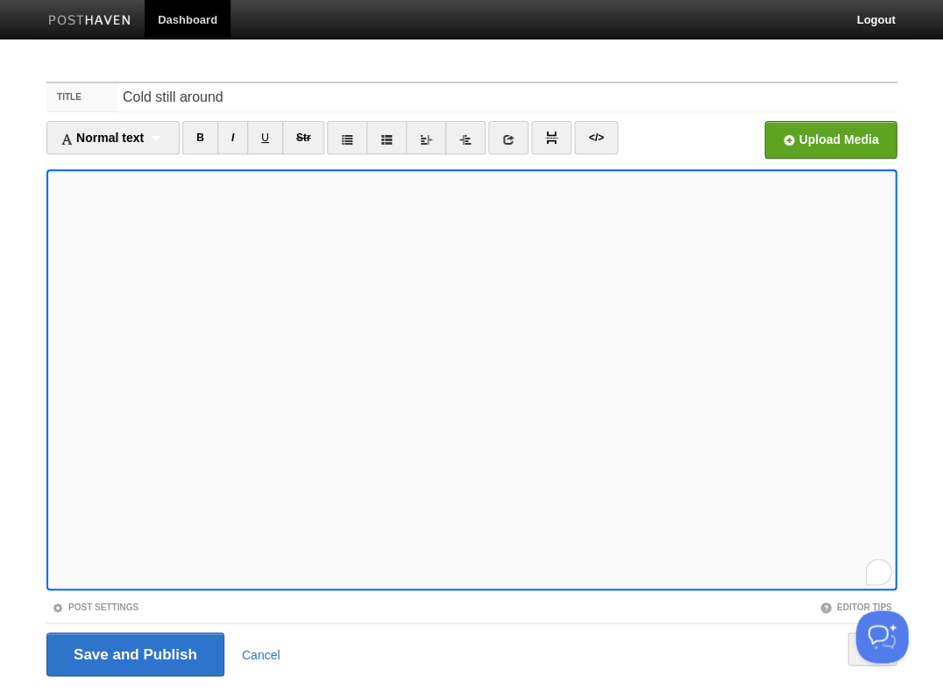
scroll to position [42, 0]
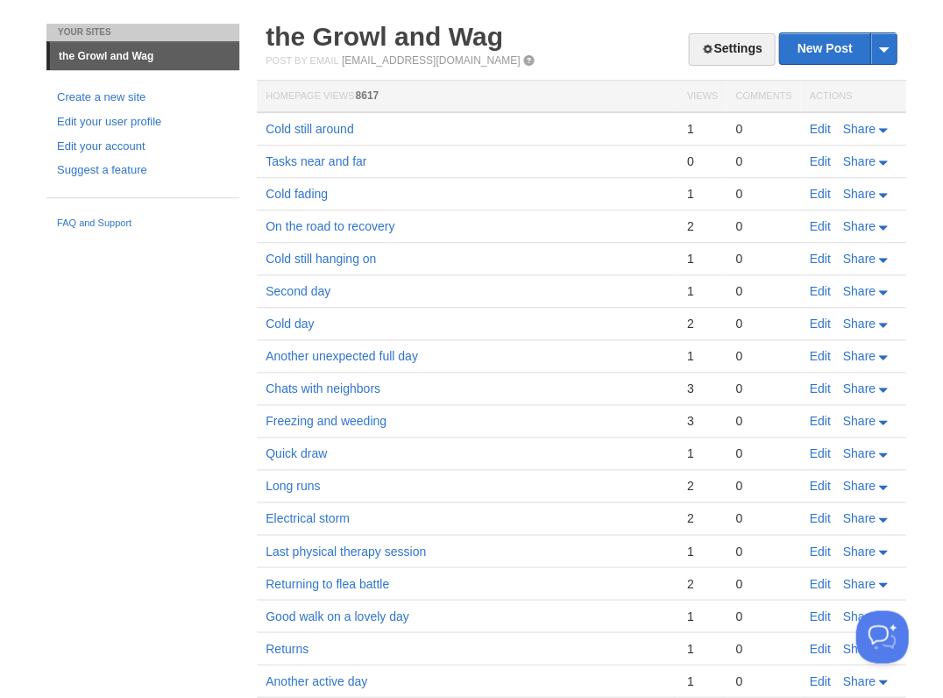
scroll to position [39, 0]
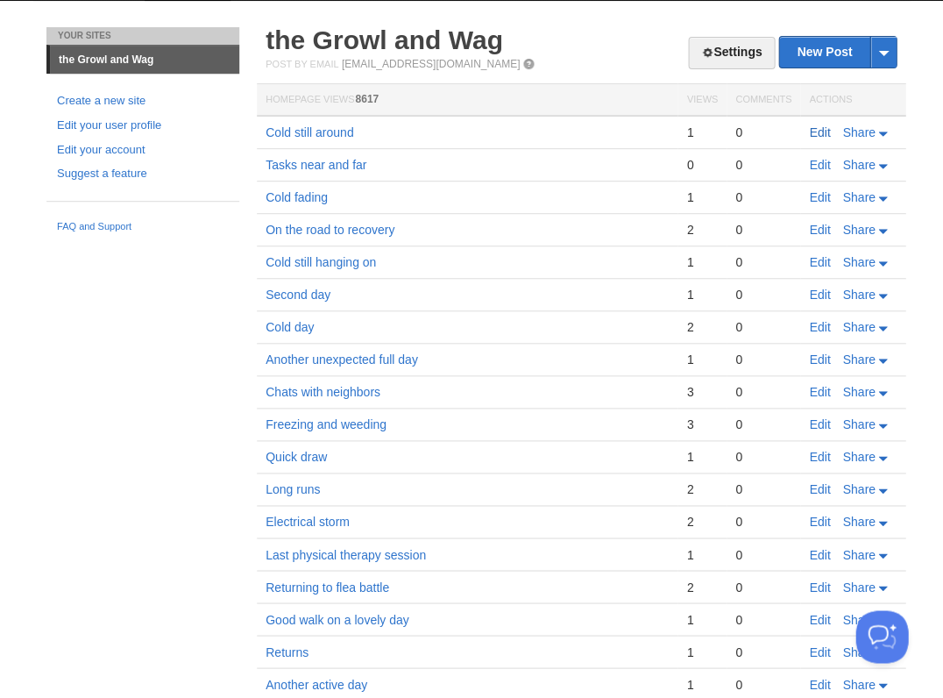
click at [821, 125] on link "Edit" at bounding box center [819, 132] width 21 height 14
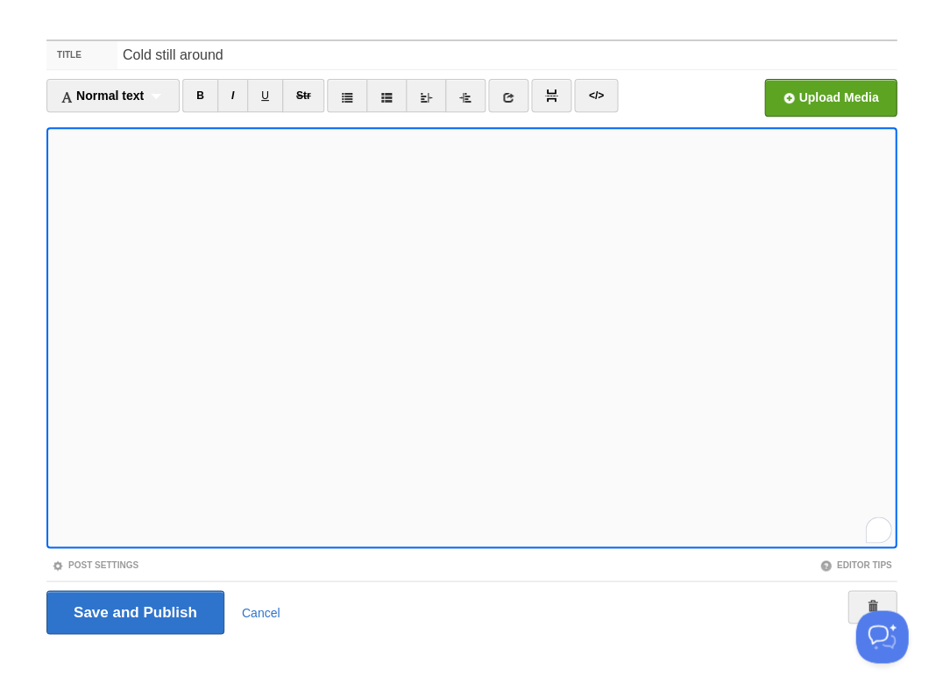
scroll to position [365, 0]
click at [133, 610] on input "Save and Publish" at bounding box center [135, 612] width 178 height 44
